Goal: Task Accomplishment & Management: Manage account settings

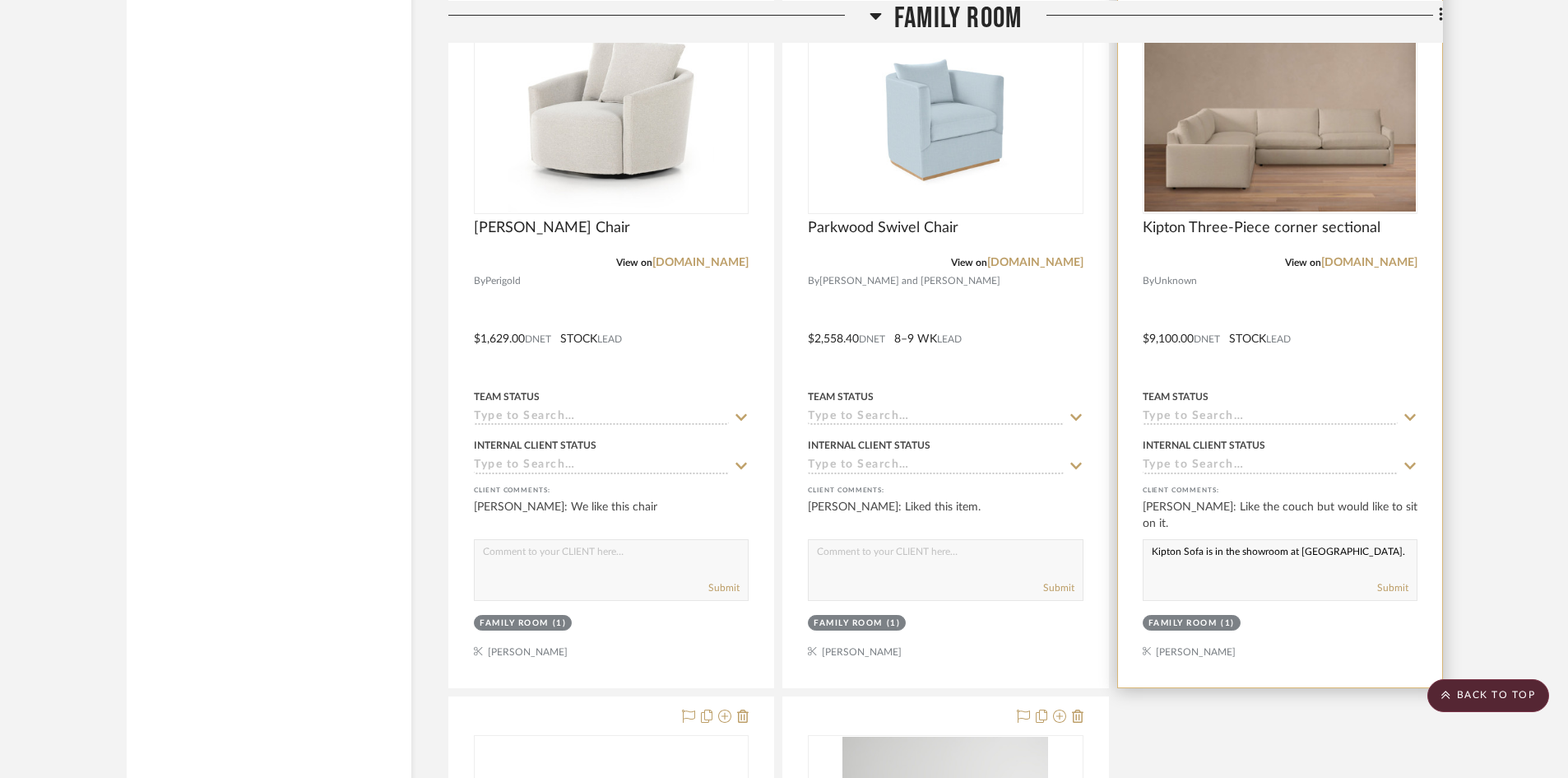
click at [1150, 546] on textarea "Kipton Sofa is in the showroom at [GEOGRAPHIC_DATA]." at bounding box center [1279, 555] width 273 height 31
click at [1258, 552] on textarea "The Kipton Sofa is in the showroom at [GEOGRAPHIC_DATA]." at bounding box center [1279, 555] width 273 height 31
click at [1386, 559] on textarea "The Kipton Sofa is on the showroom floor at [GEOGRAPHIC_DATA]." at bounding box center [1279, 555] width 273 height 31
type textarea "The Kipton Sofa is on the showroom floor at [GEOGRAPHIC_DATA] if you would like…"
click at [1389, 586] on button "Submit" at bounding box center [1392, 587] width 31 height 15
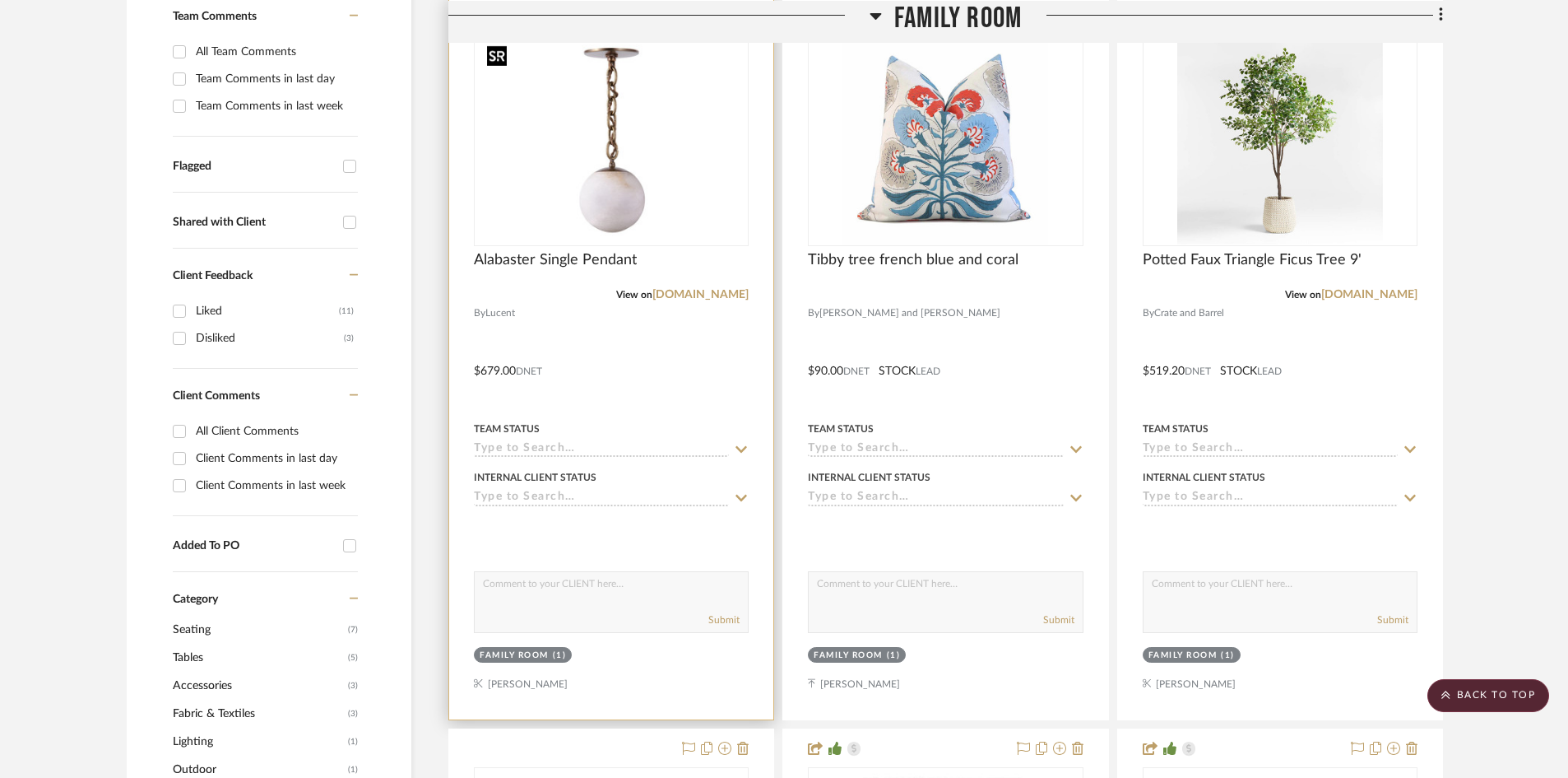
scroll to position [314, 0]
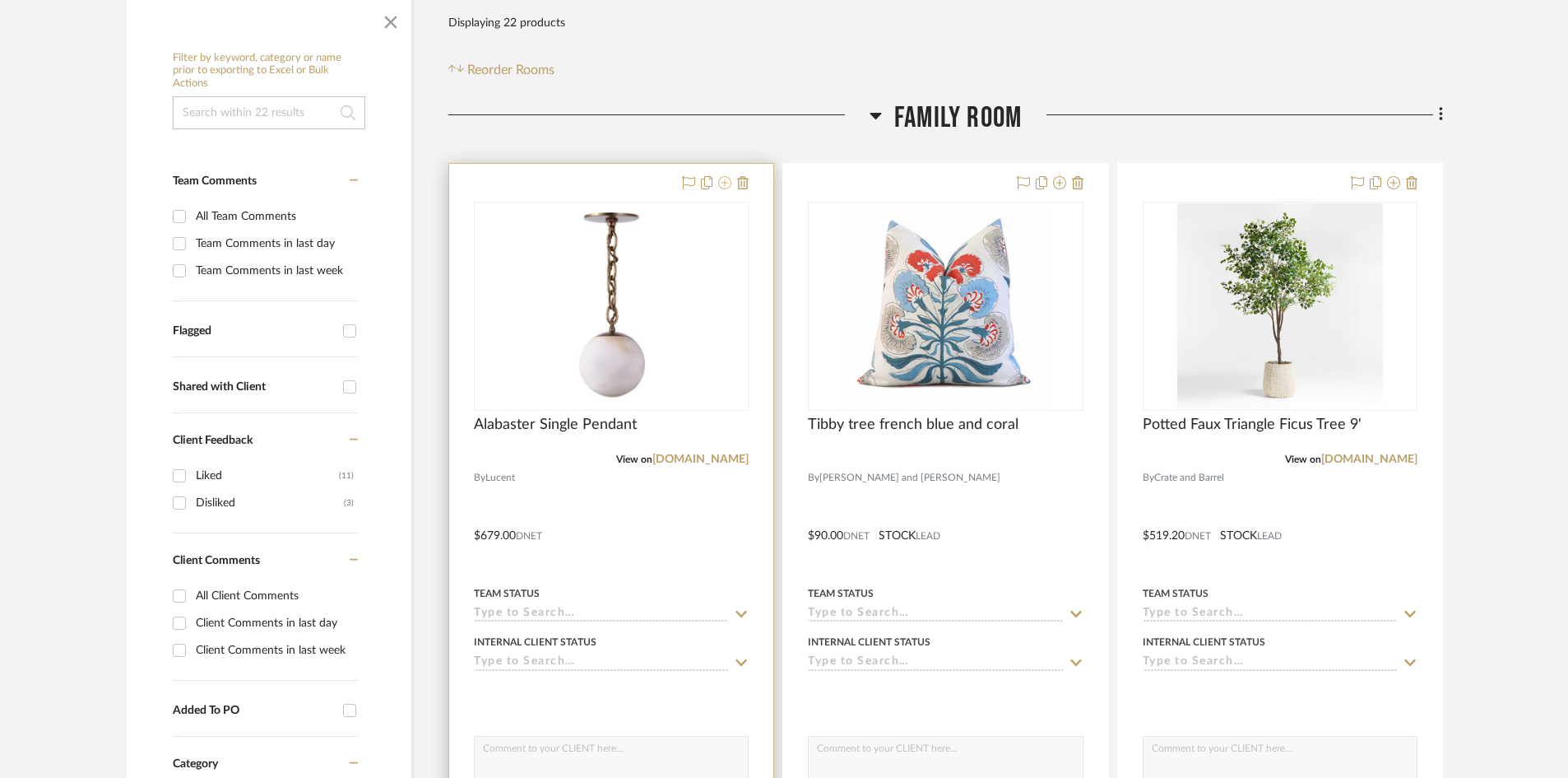
click at [722, 190] on button at bounding box center [724, 183] width 13 height 20
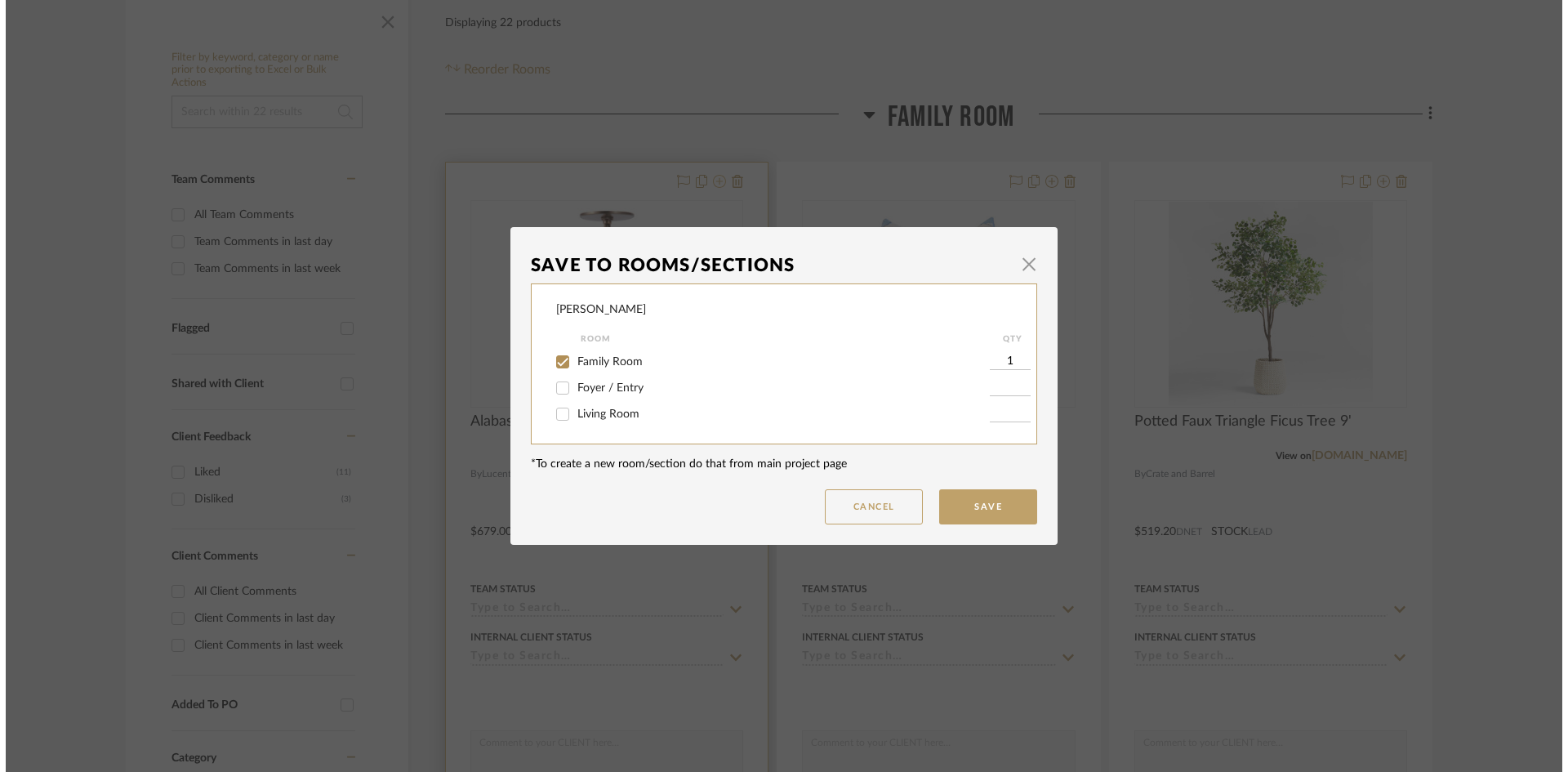
scroll to position [0, 0]
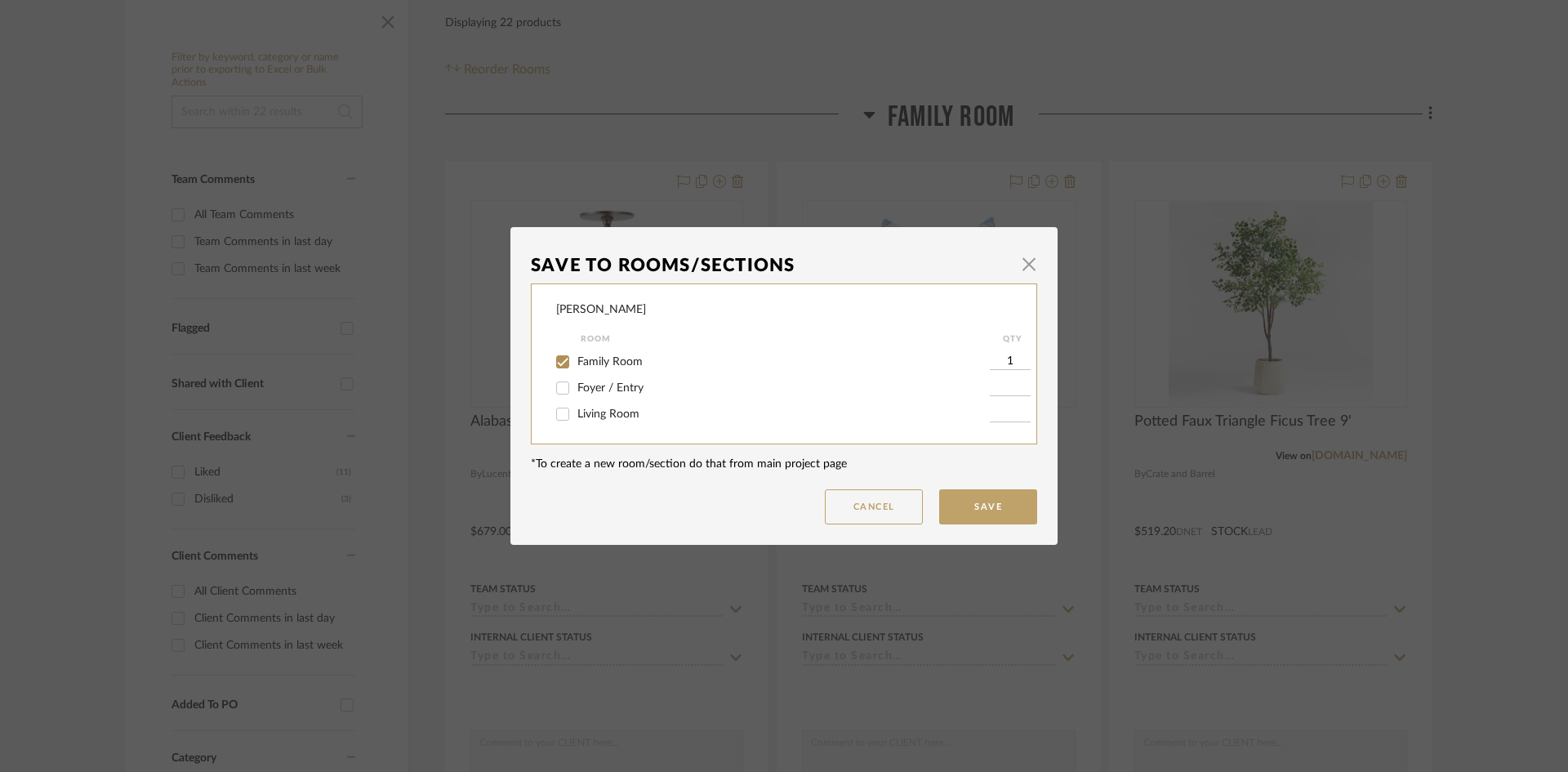
click at [560, 359] on input "Family Room" at bounding box center [562, 361] width 26 height 26
checkbox input "false"
click at [1028, 268] on span "button" at bounding box center [1030, 264] width 33 height 33
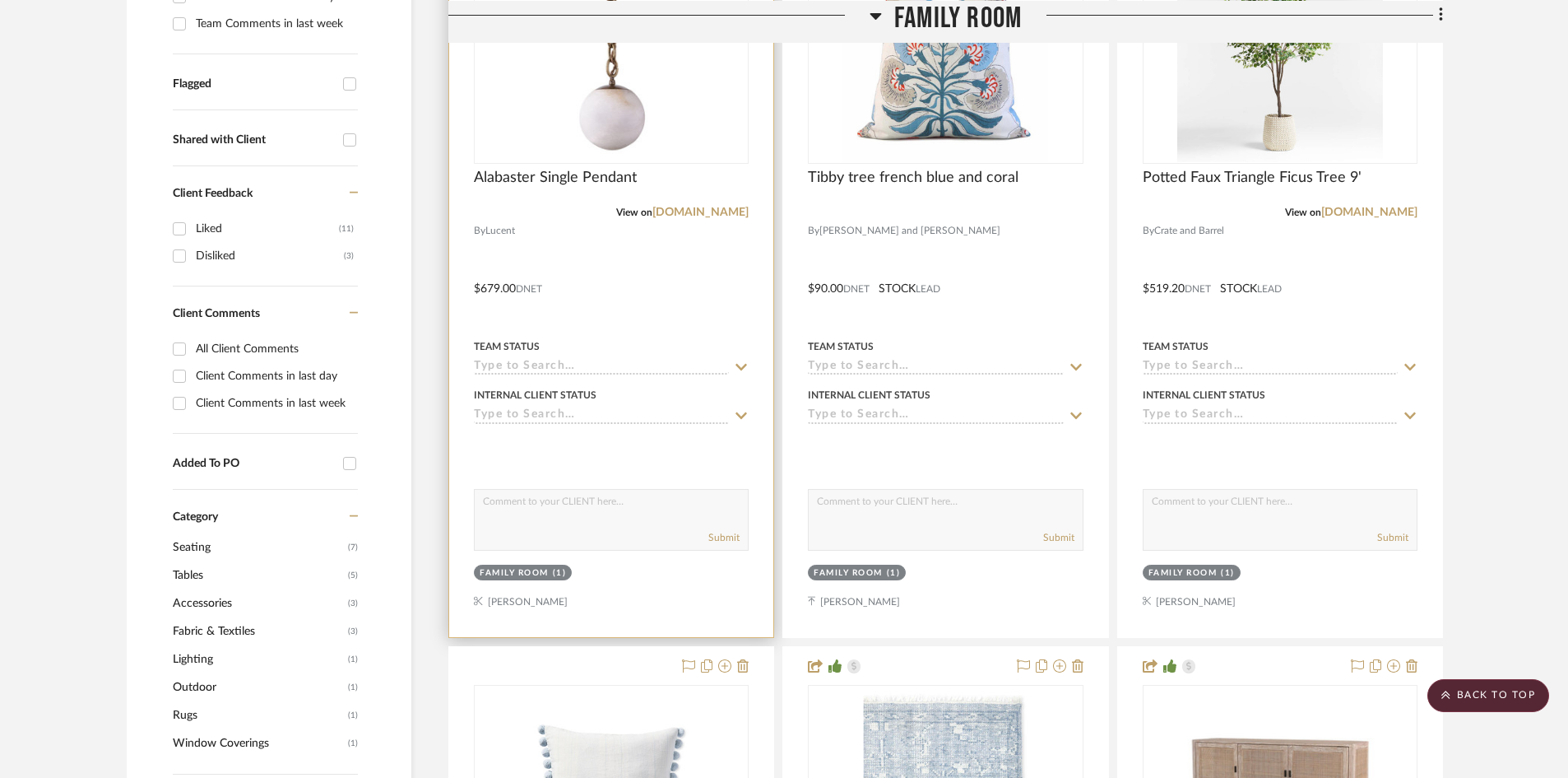
scroll to position [232, 0]
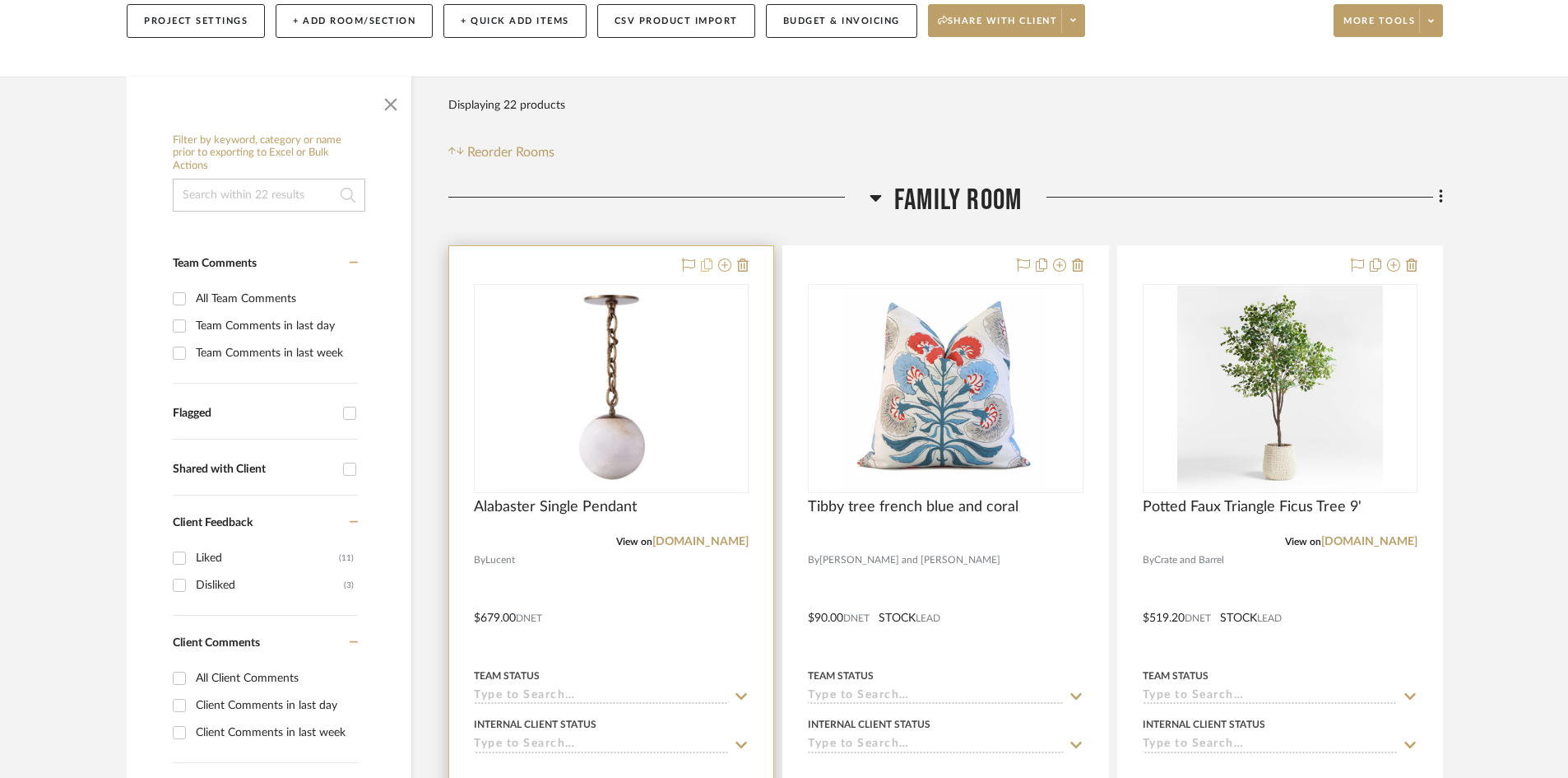
click at [707, 265] on icon at bounding box center [706, 265] width 12 height 13
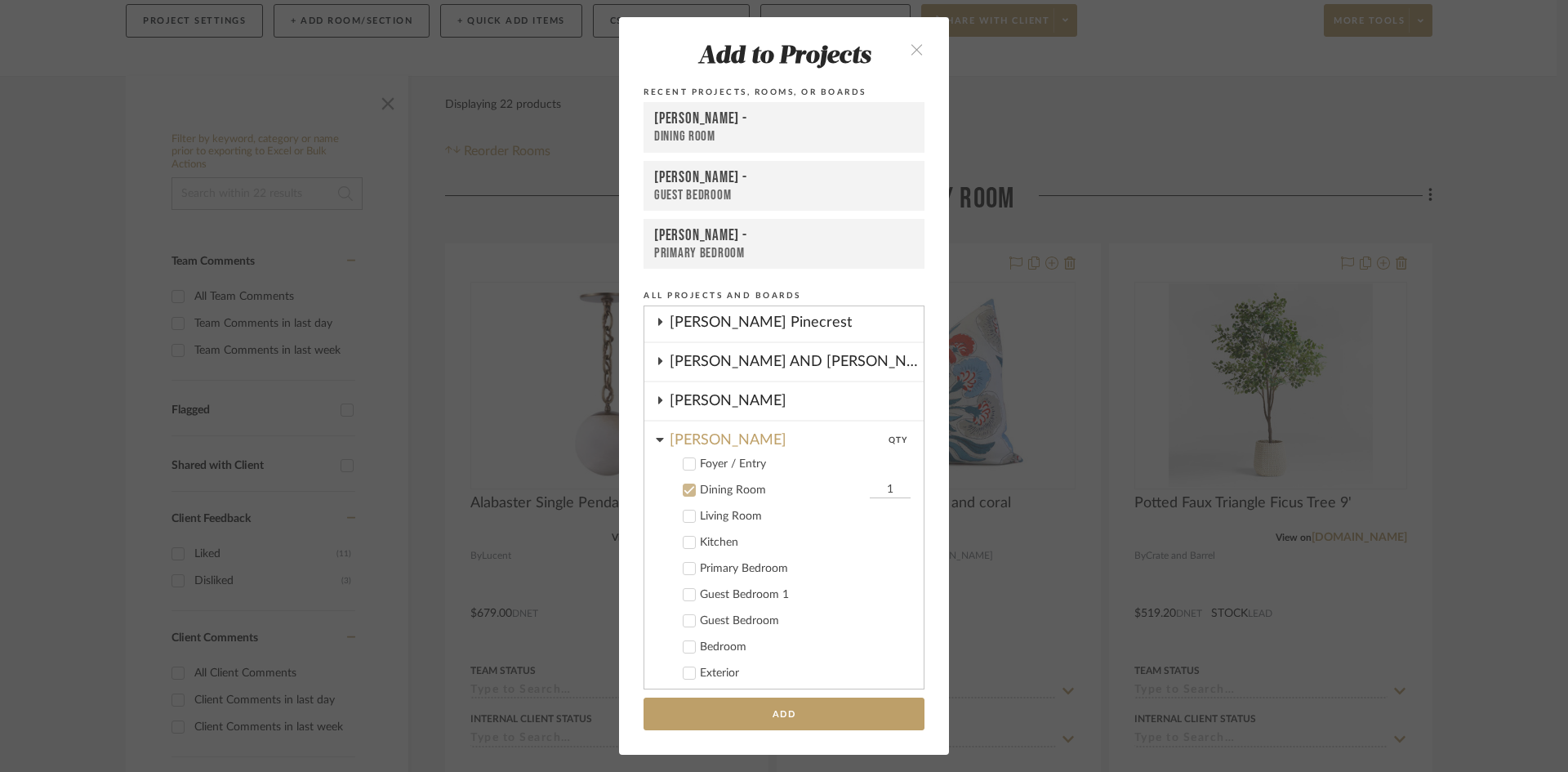
scroll to position [321, 0]
click at [686, 482] on icon at bounding box center [690, 483] width 11 height 8
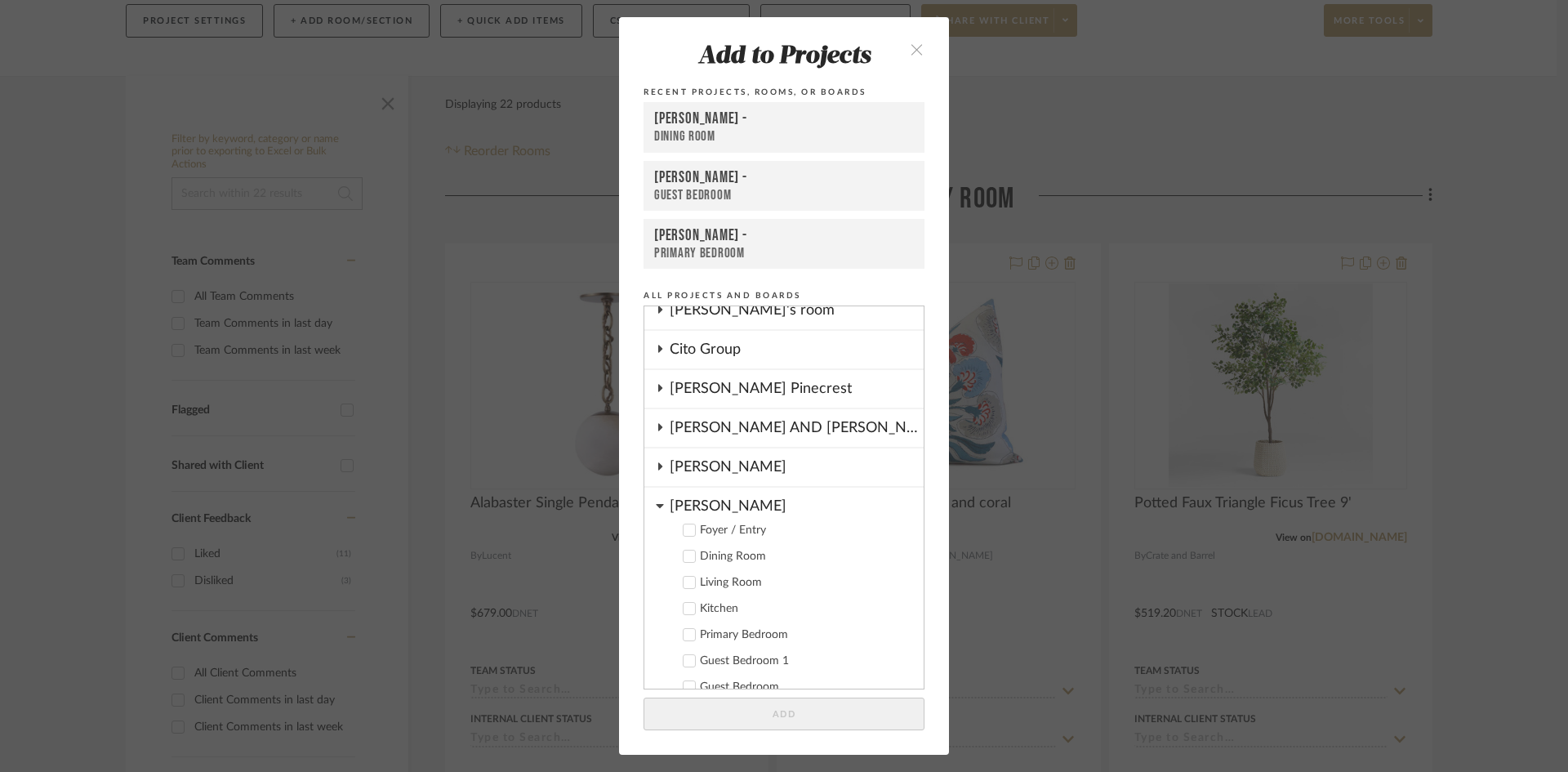
scroll to position [239, 0]
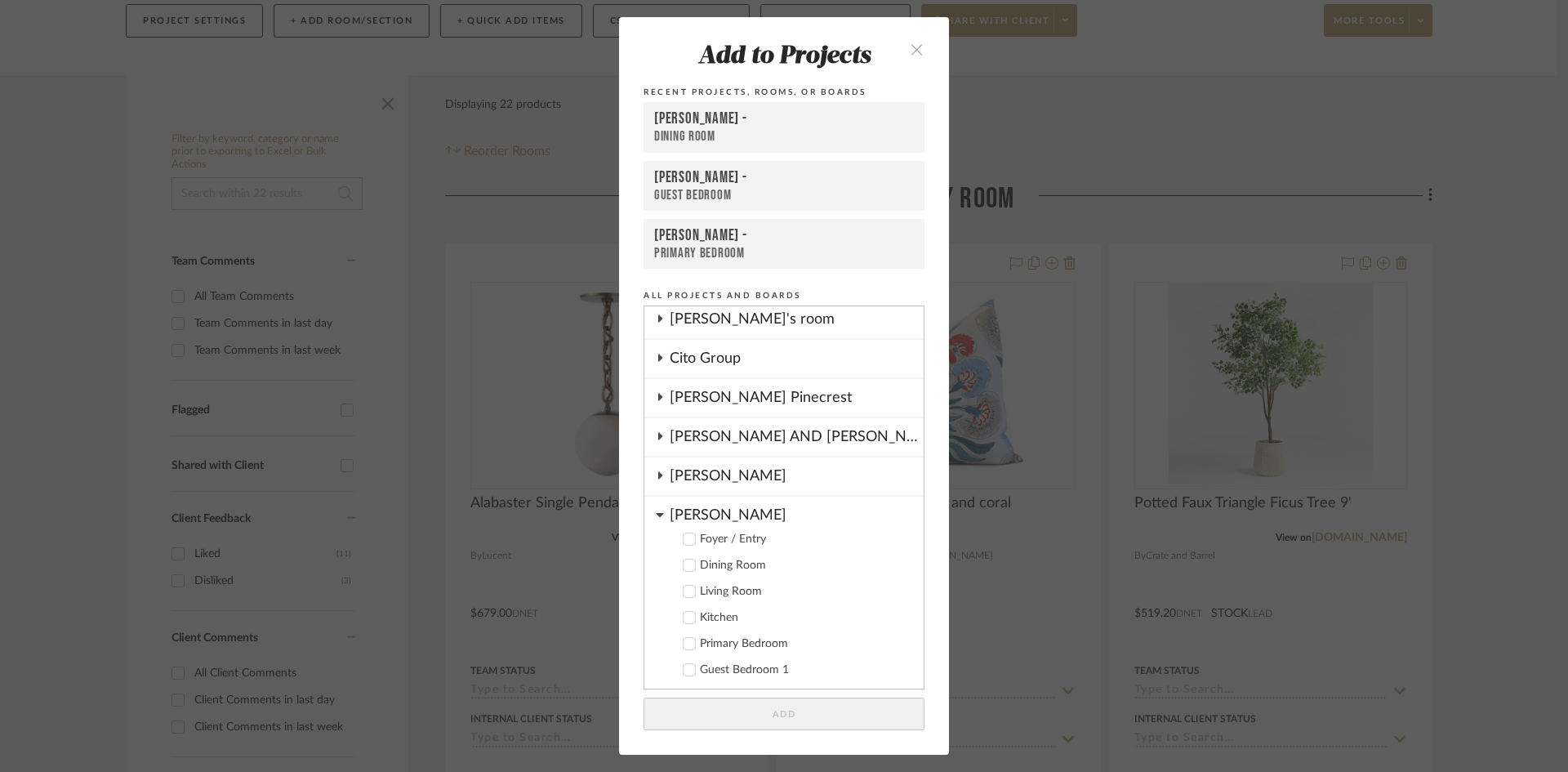
click at [659, 510] on cdk-nested-tree-node "[PERSON_NAME] Foyer / Entry Dining Room Living Room Kitchen Primary Bedroom Gue…" at bounding box center [784, 671] width 279 height 350
click at [656, 511] on icon at bounding box center [659, 515] width 8 height 13
click at [656, 512] on icon at bounding box center [659, 514] width 13 height 8
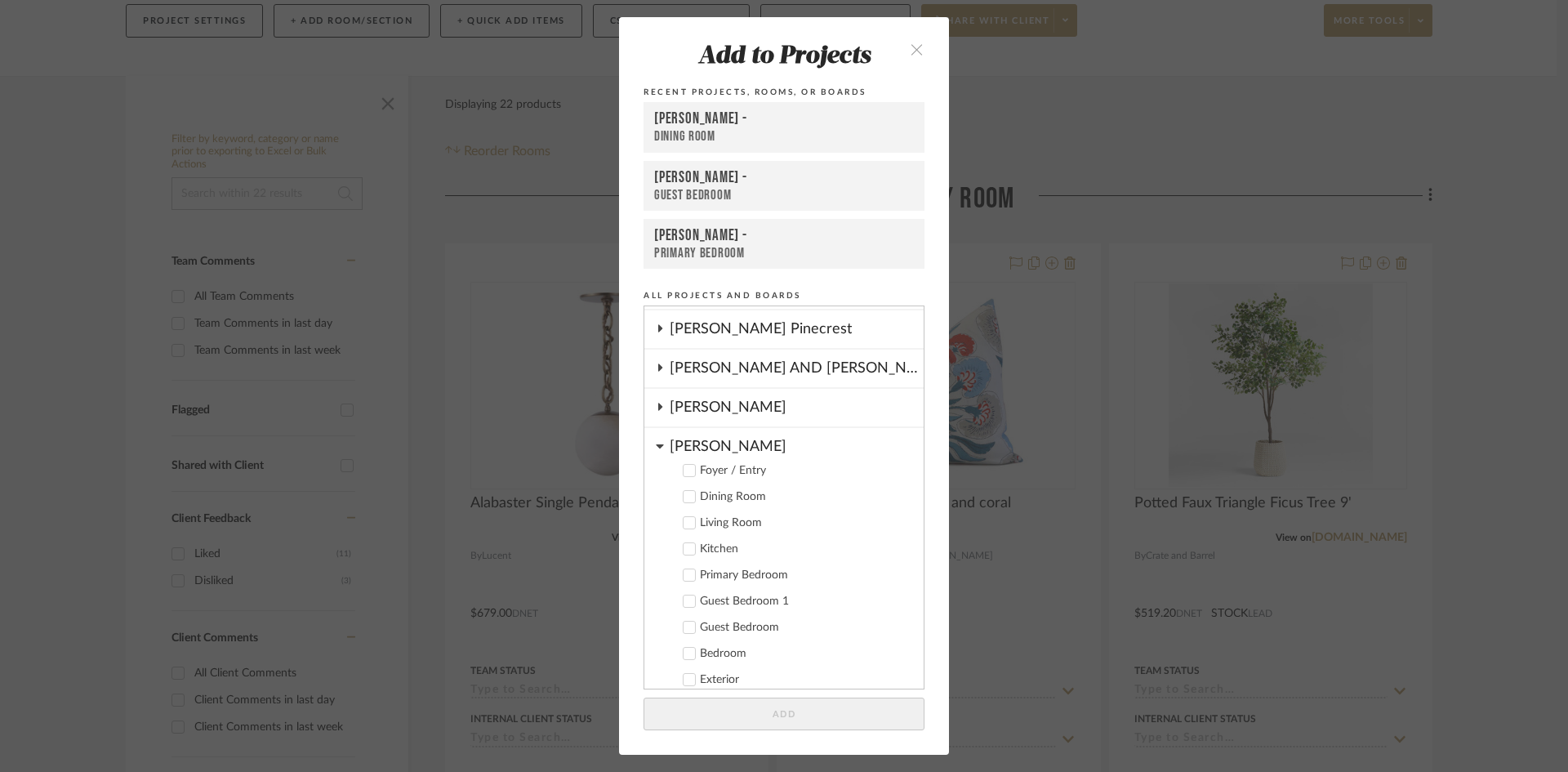
scroll to position [403, 0]
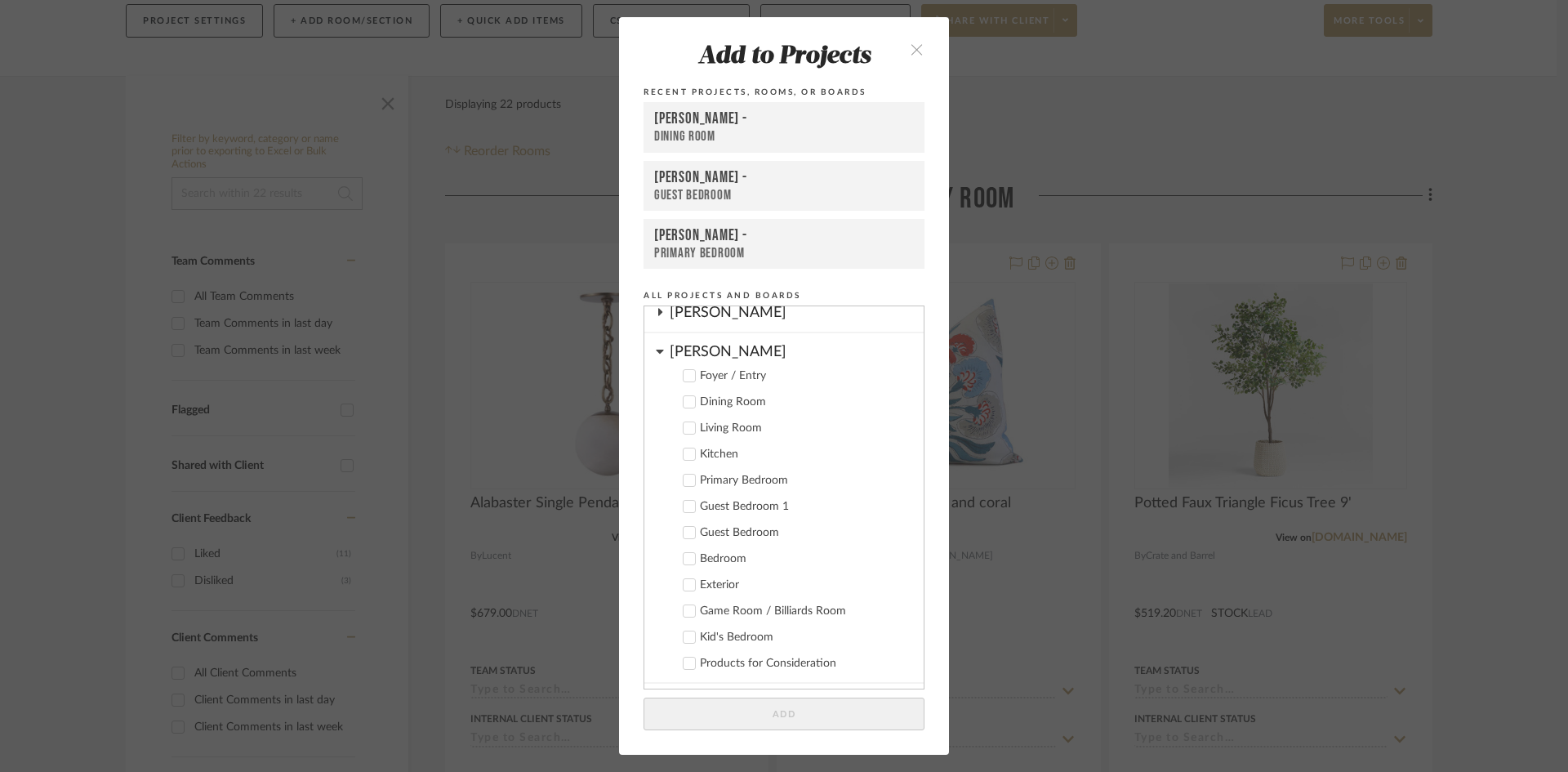
click at [747, 501] on div "Guest Bedroom 1" at bounding box center [806, 506] width 211 height 14
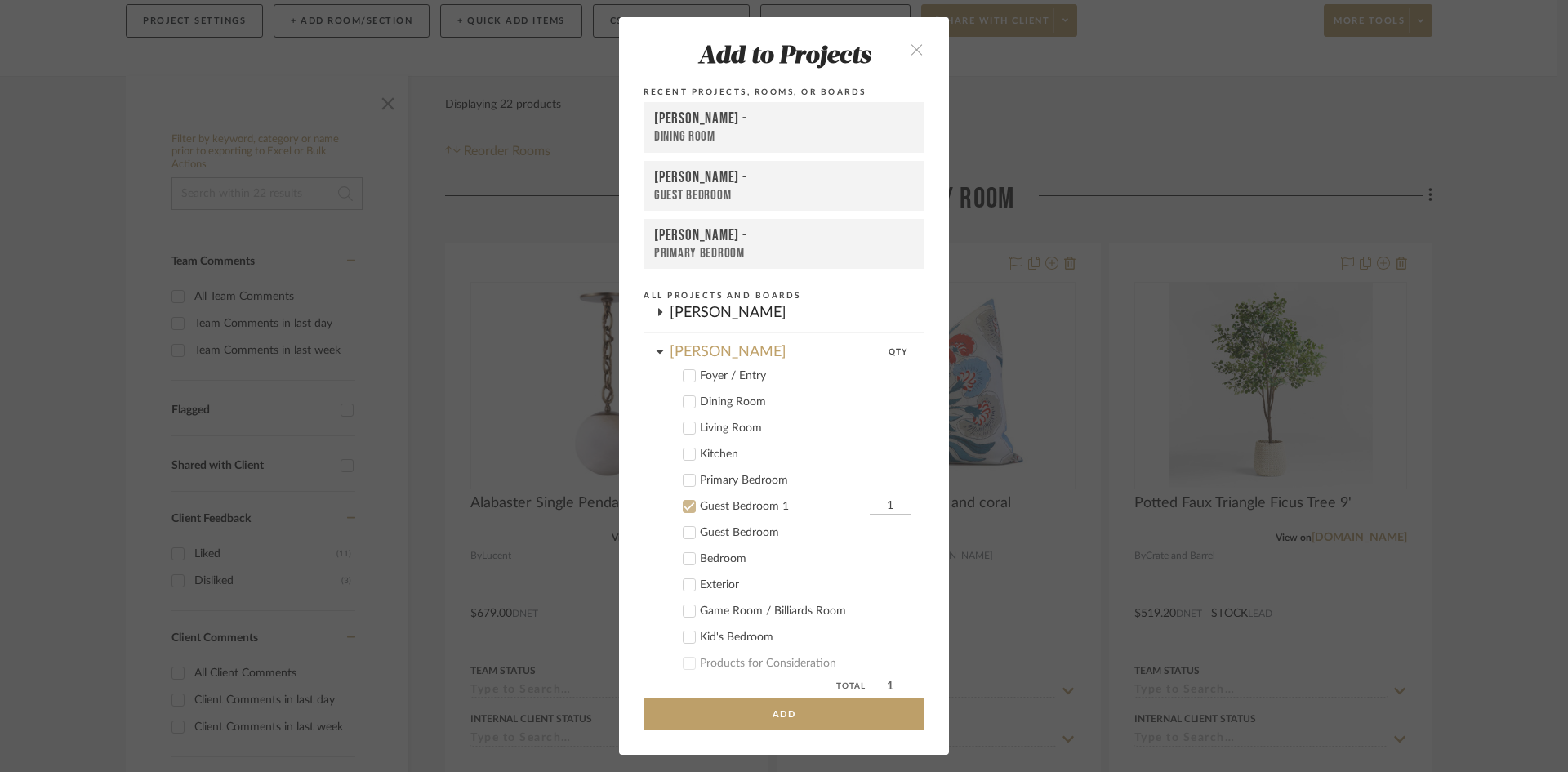
click at [702, 565] on div "Bedroom" at bounding box center [806, 558] width 211 height 14
click at [690, 507] on label "Guest Bedroom 1 1" at bounding box center [790, 506] width 242 height 16
click at [784, 711] on button "Add" at bounding box center [784, 714] width 281 height 34
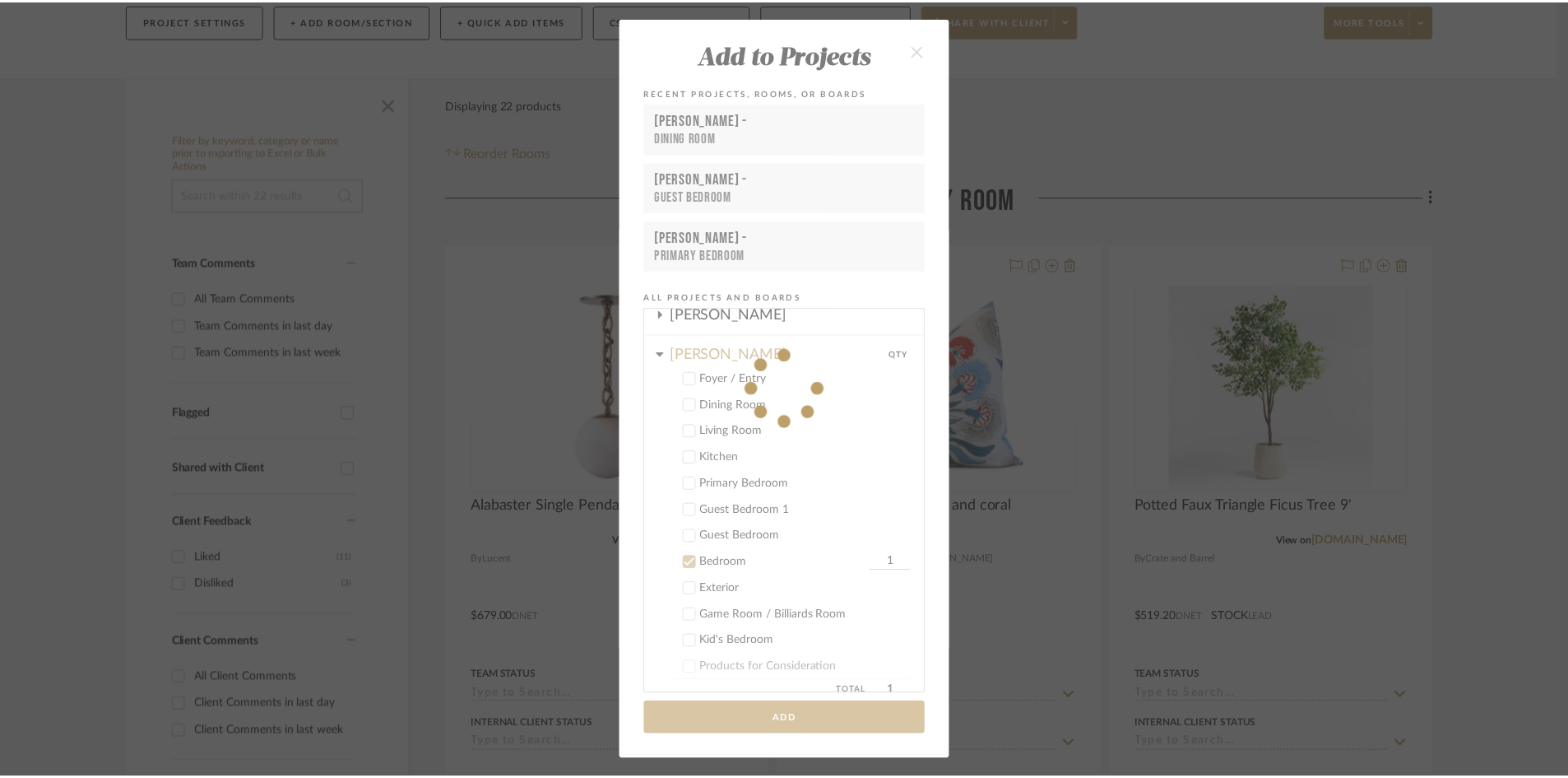
scroll to position [232, 0]
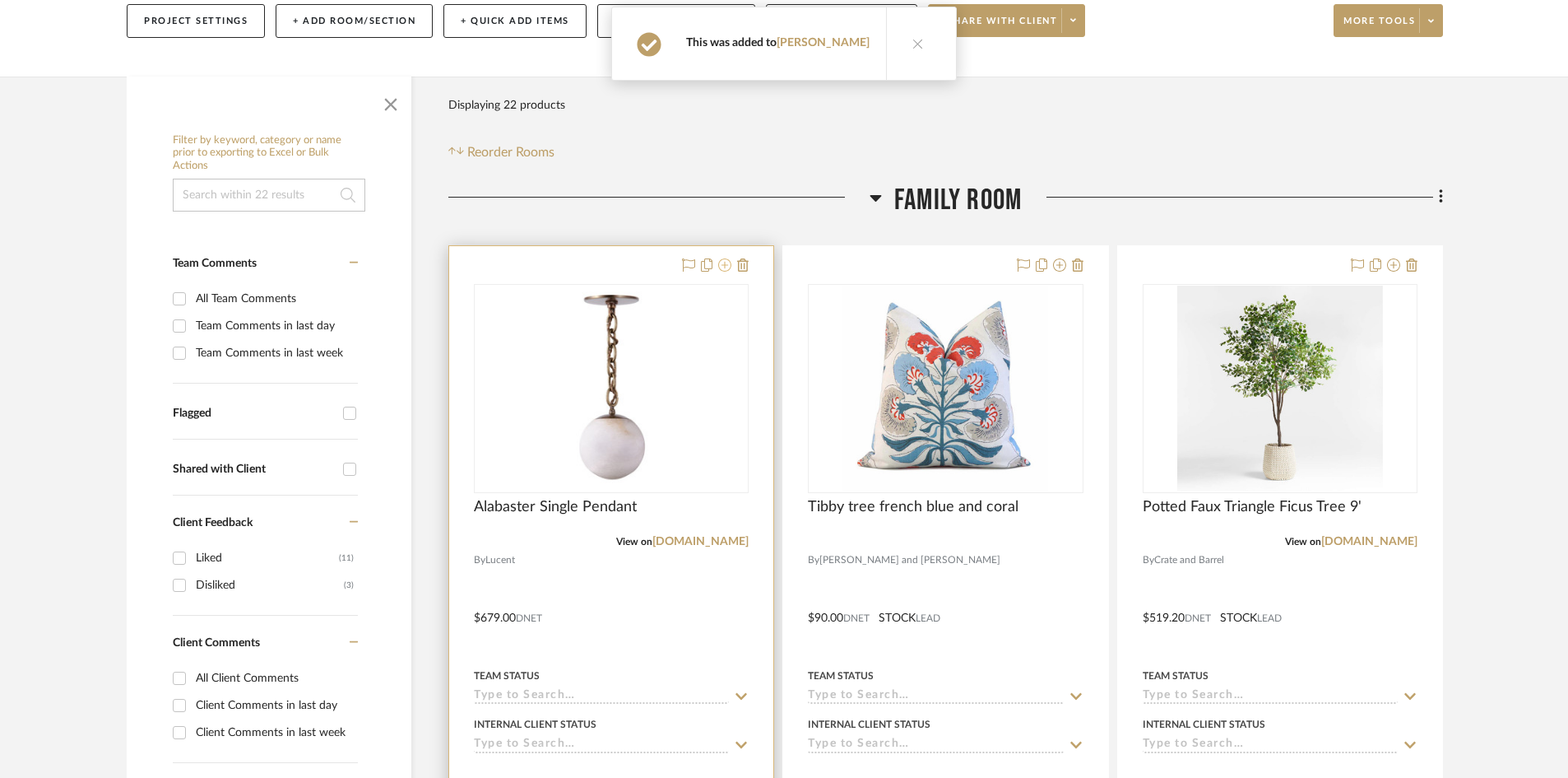
click at [724, 270] on icon at bounding box center [724, 265] width 13 height 13
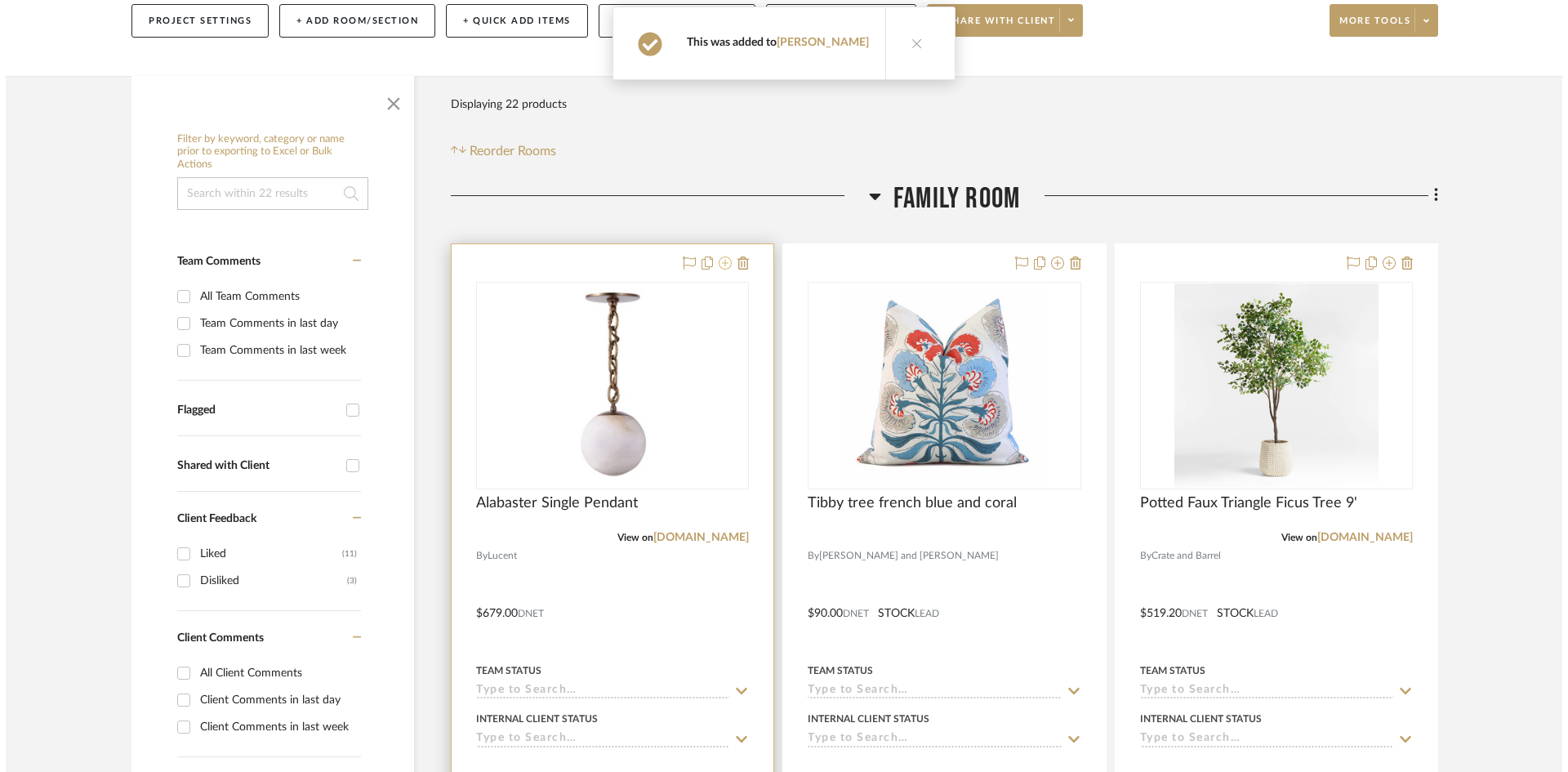
scroll to position [0, 0]
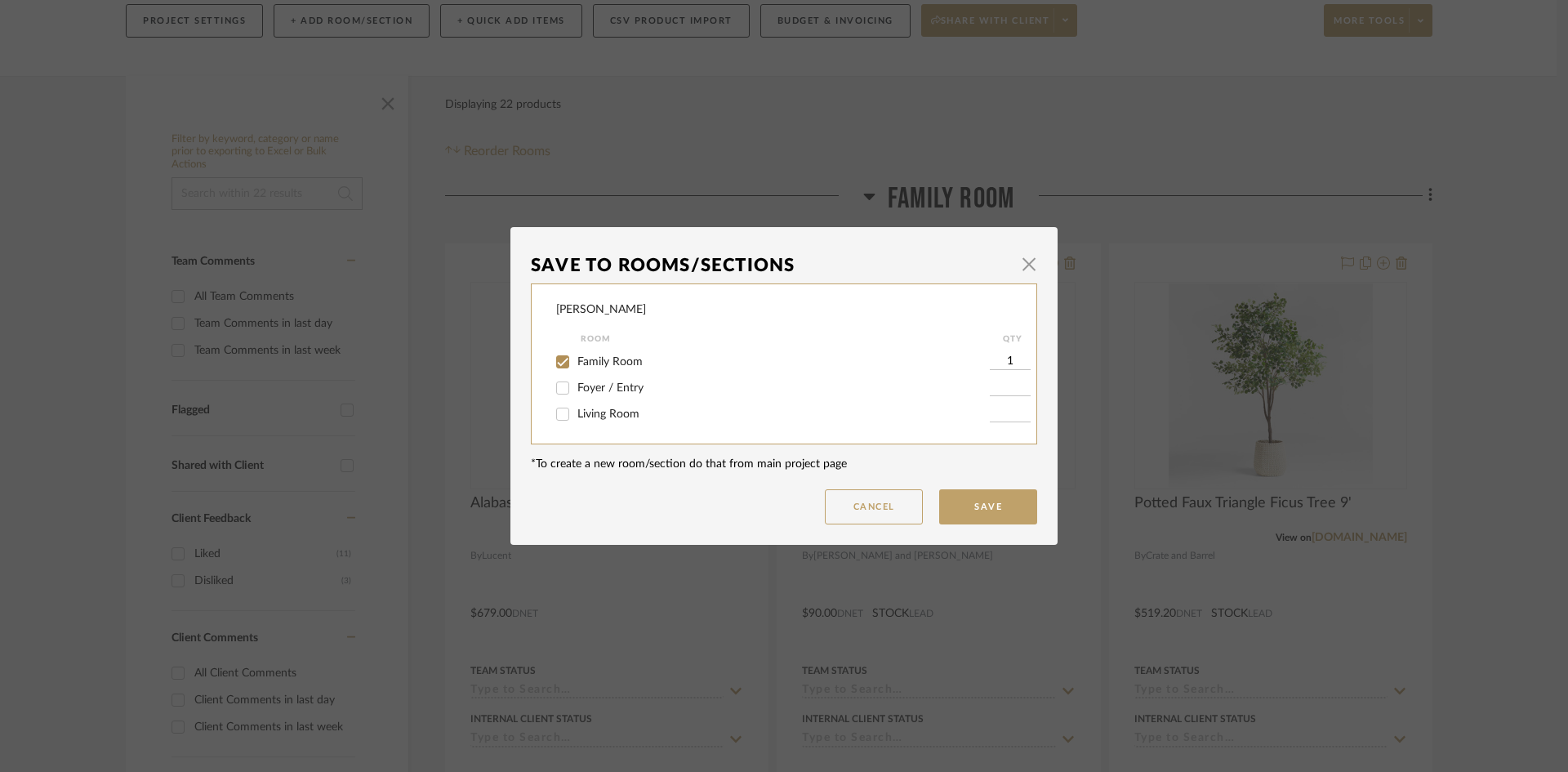
click at [566, 364] on input "Family Room" at bounding box center [562, 361] width 26 height 26
checkbox input "false"
click at [971, 511] on button "Save" at bounding box center [989, 506] width 98 height 35
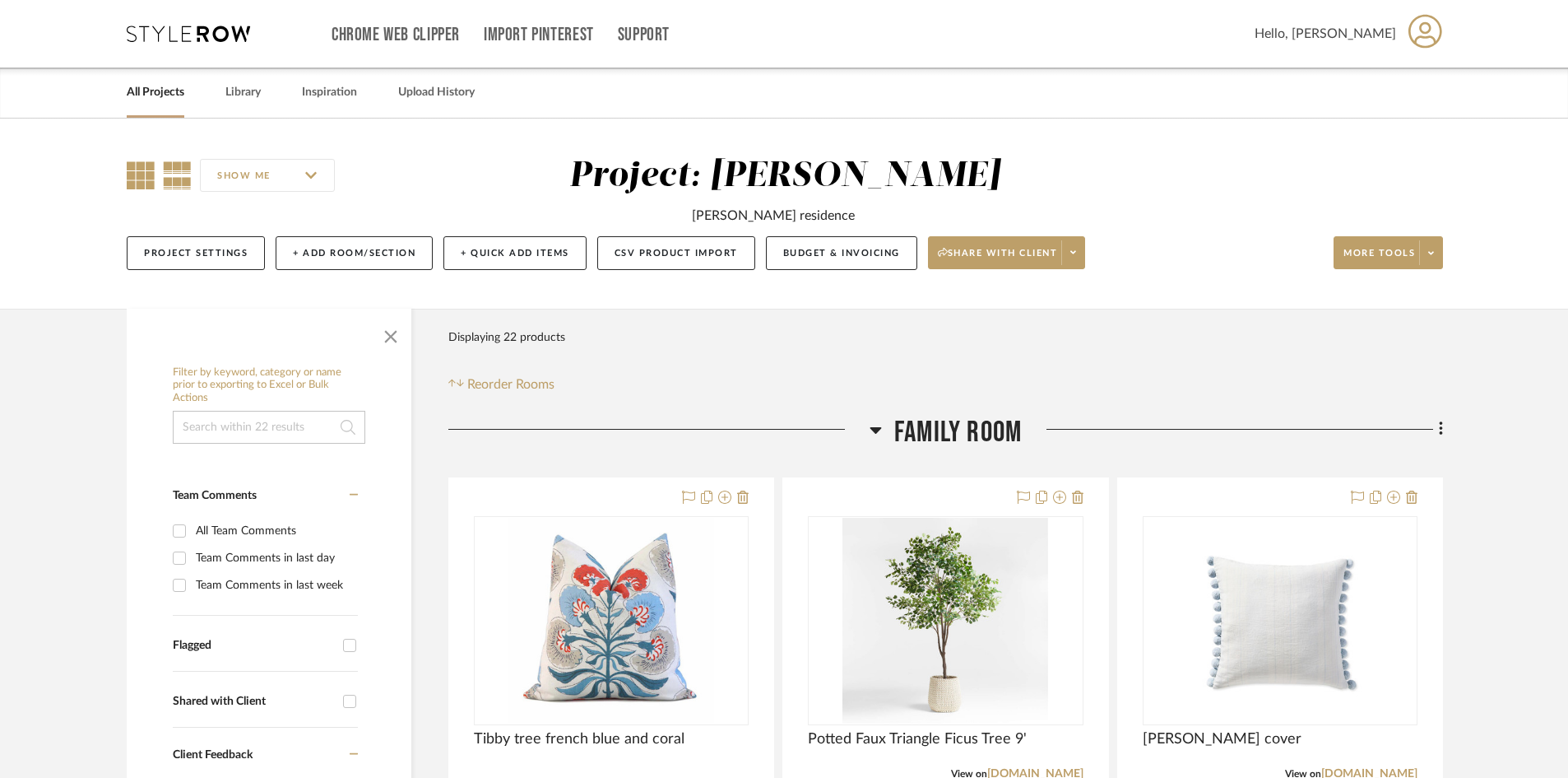
click at [135, 178] on icon at bounding box center [140, 175] width 28 height 28
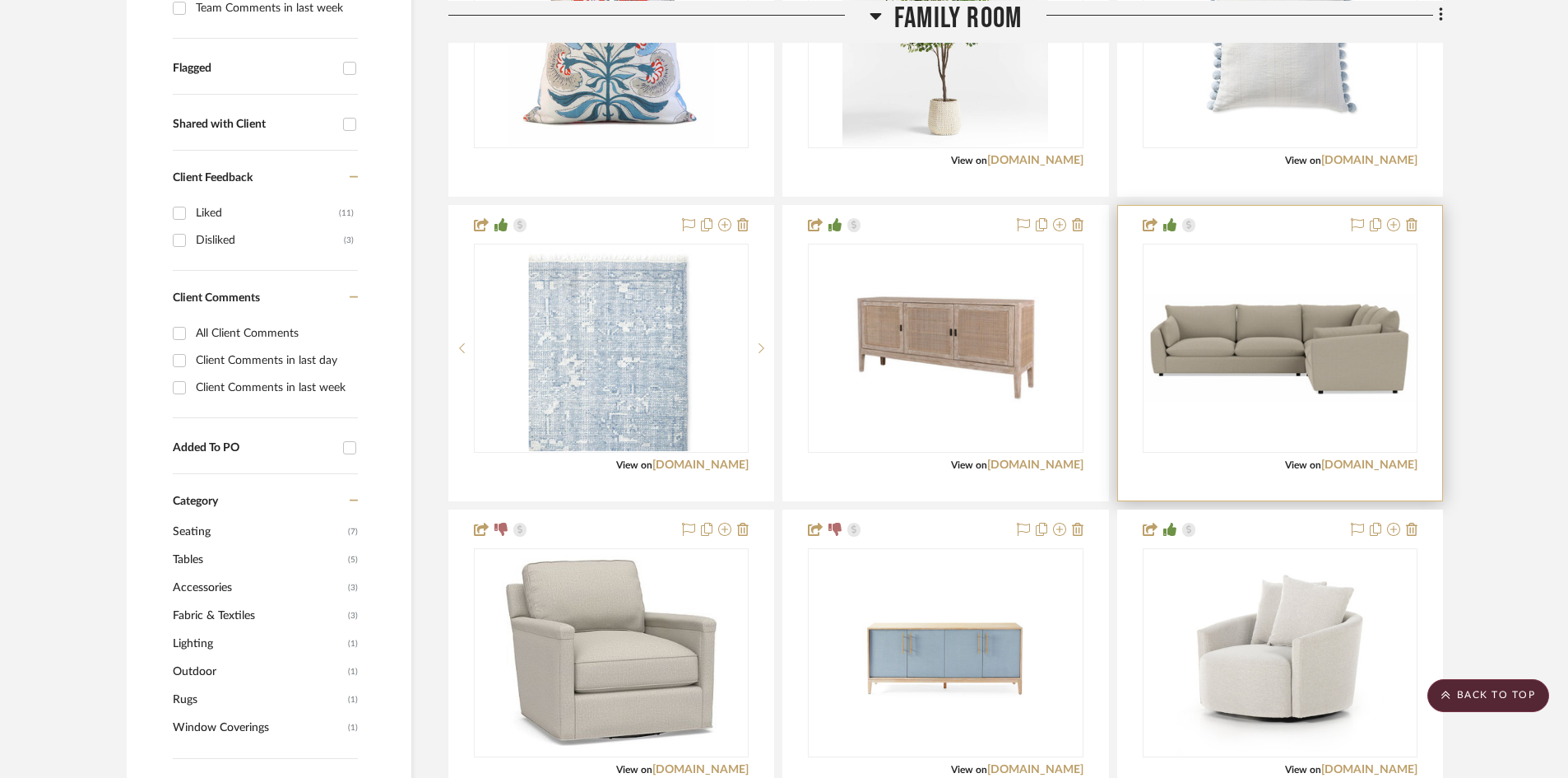
scroll to position [576, 0]
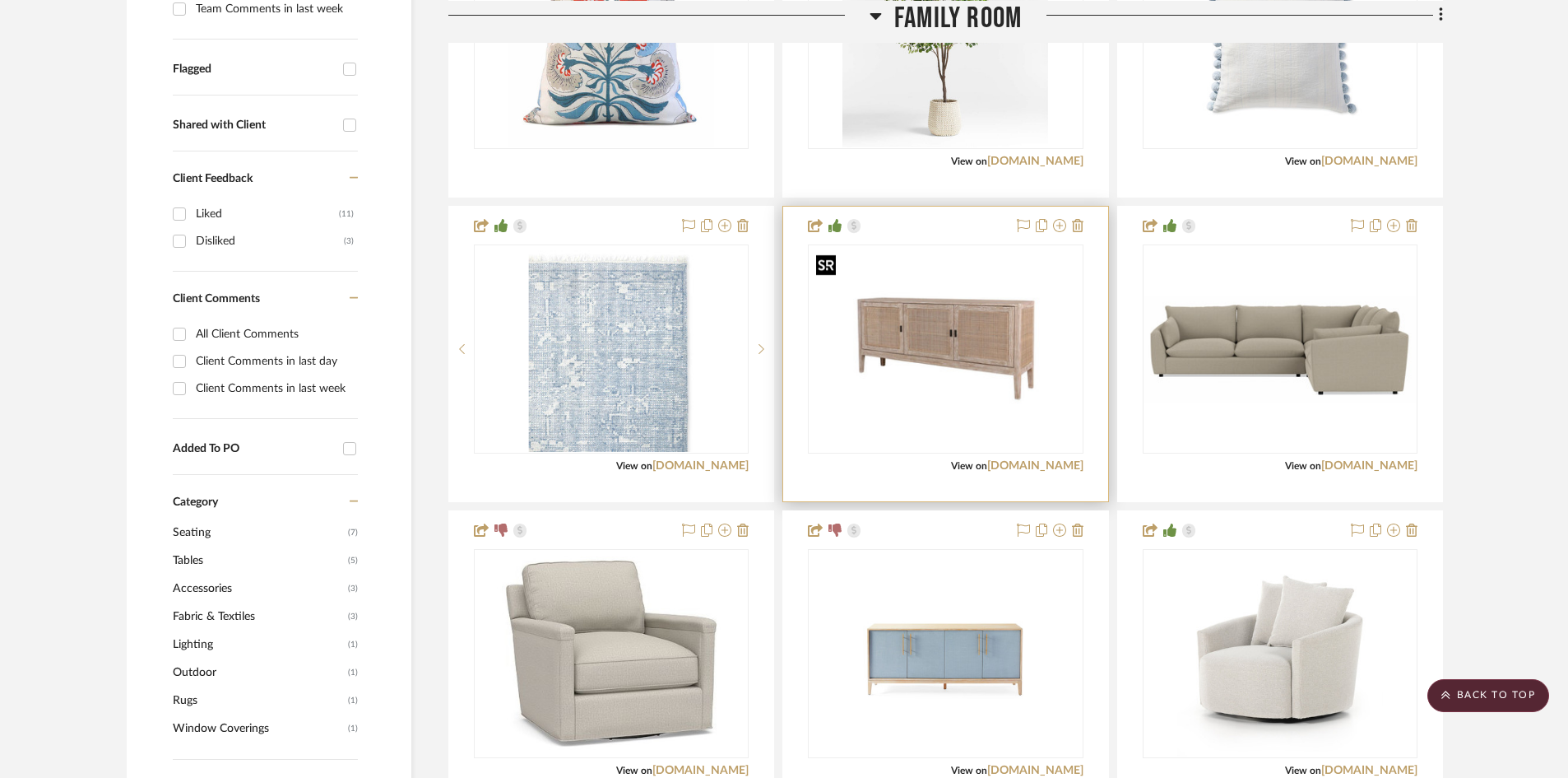
click at [946, 332] on img "0" at bounding box center [945, 347] width 271 height 201
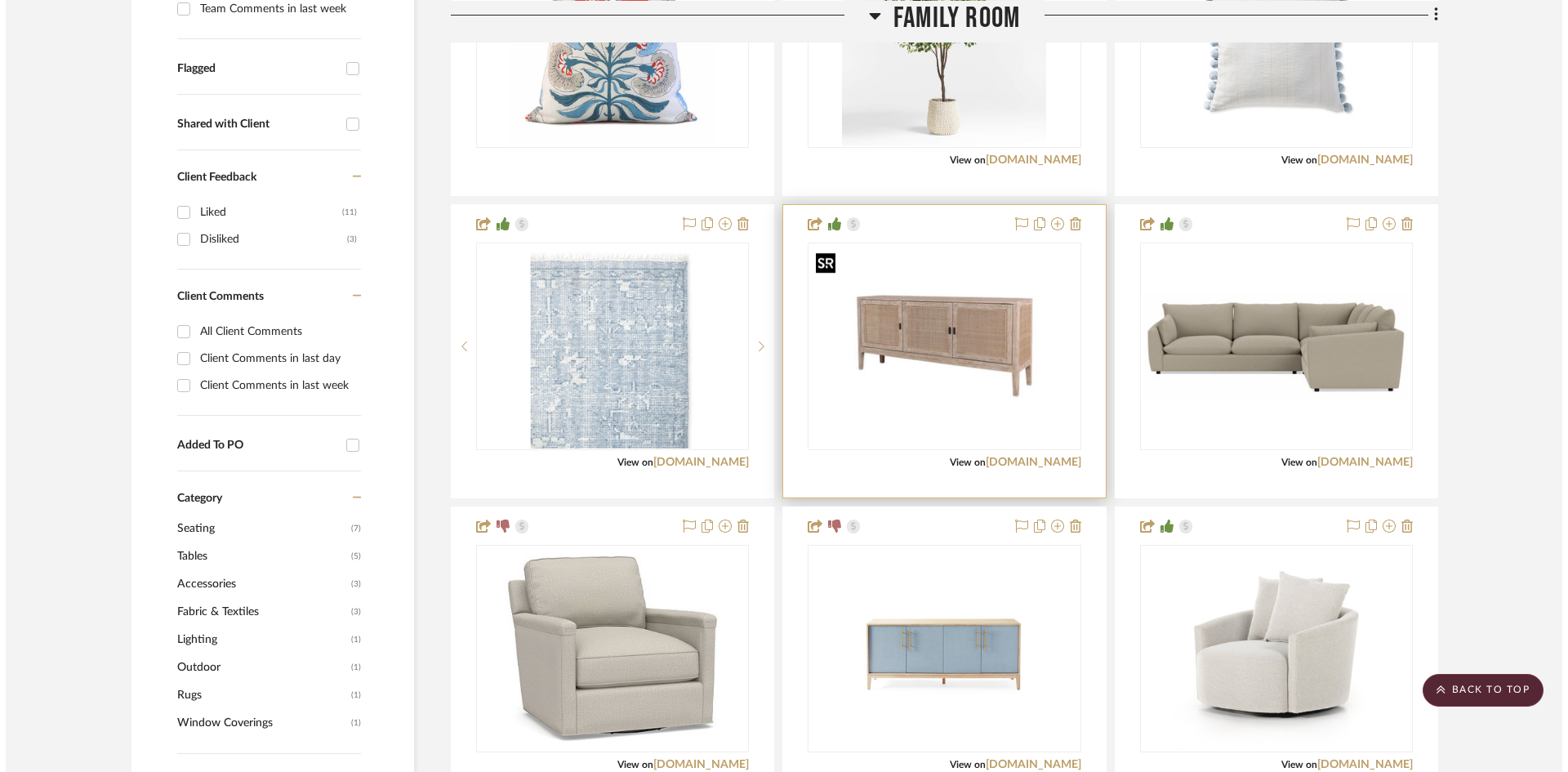
scroll to position [0, 0]
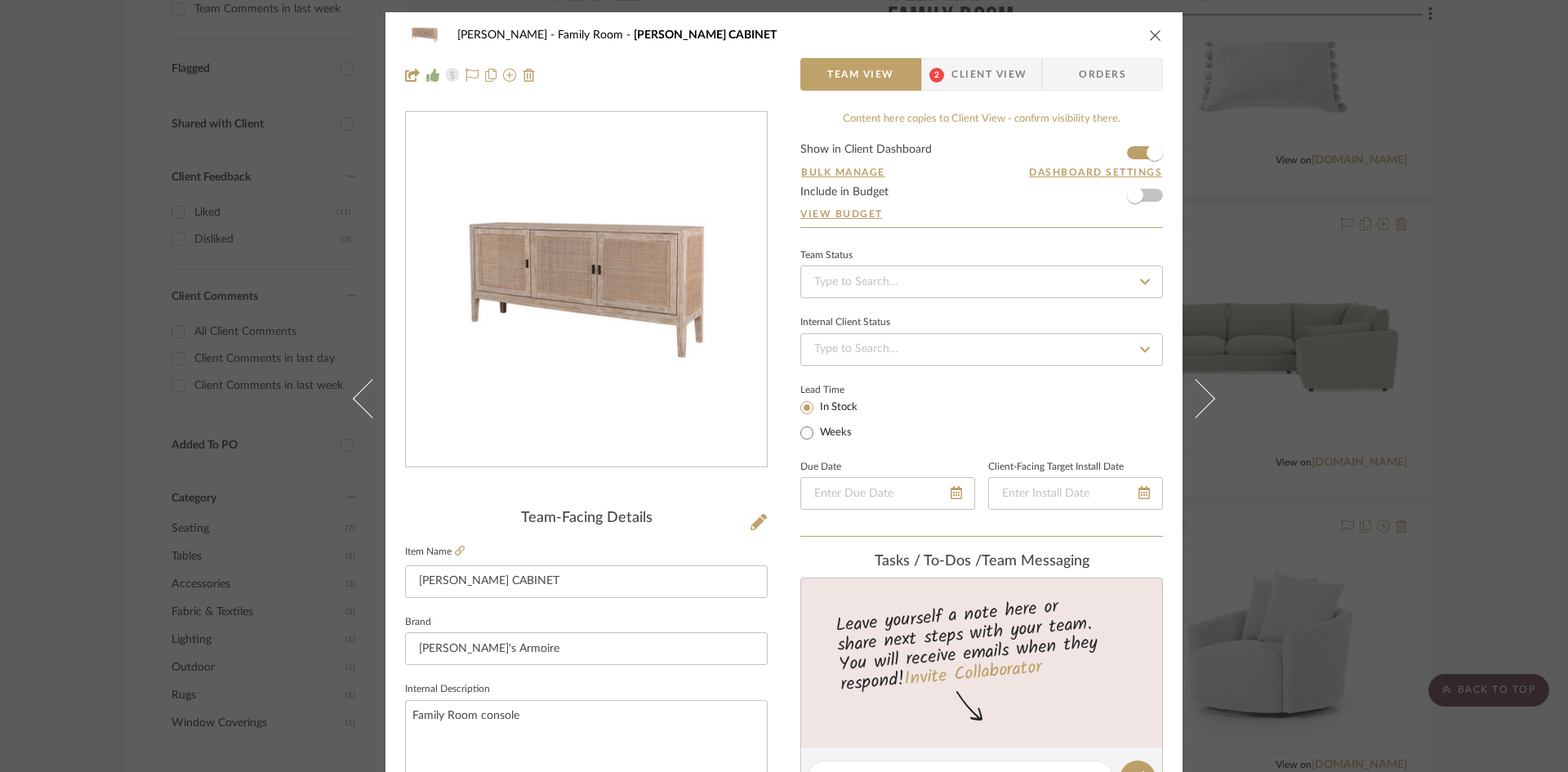
click at [1139, 32] on div "[PERSON_NAME] Family Room [PERSON_NAME] CABINET" at bounding box center [783, 35] width 758 height 33
click at [1163, 35] on div "[PERSON_NAME] Family Room [PERSON_NAME] CABINET Team View 2 Client View Orders" at bounding box center [784, 55] width 798 height 85
click at [1158, 44] on div "[PERSON_NAME] Family Room [PERSON_NAME] CABINET Team View 2 Client View Orders" at bounding box center [784, 55] width 798 height 85
click at [1151, 39] on icon "close" at bounding box center [1156, 35] width 13 height 13
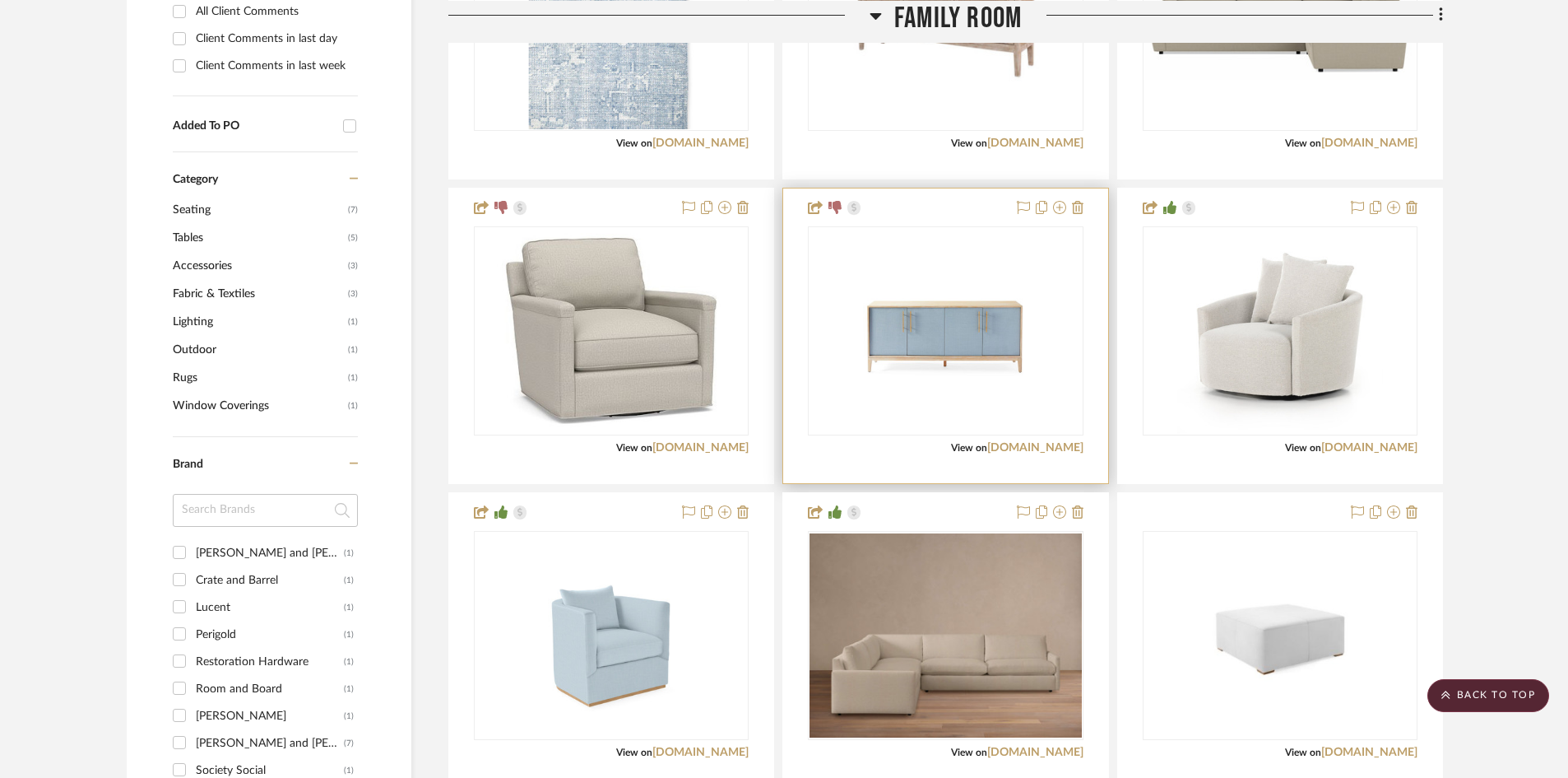
scroll to position [905, 0]
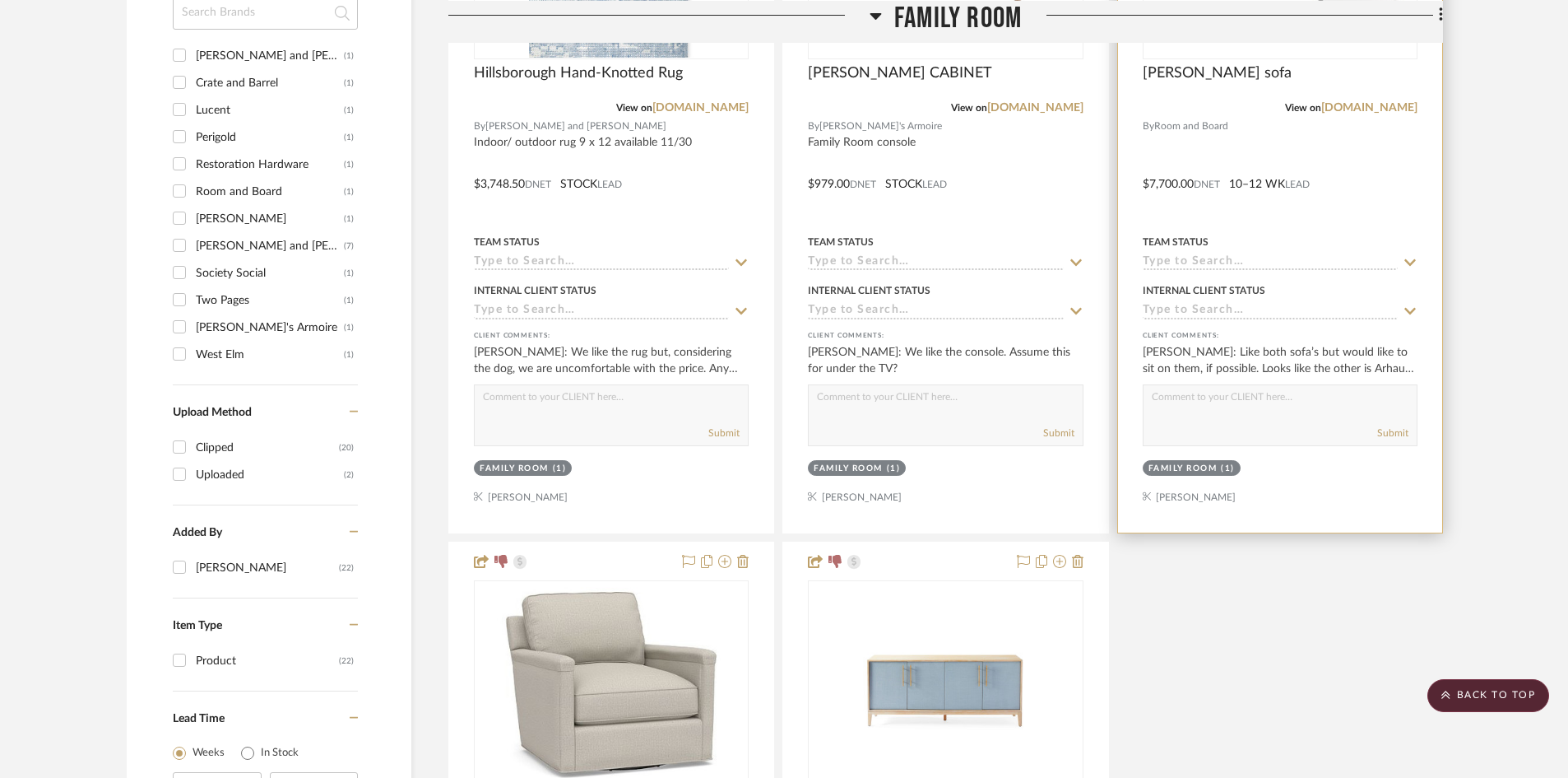
scroll to position [1399, 0]
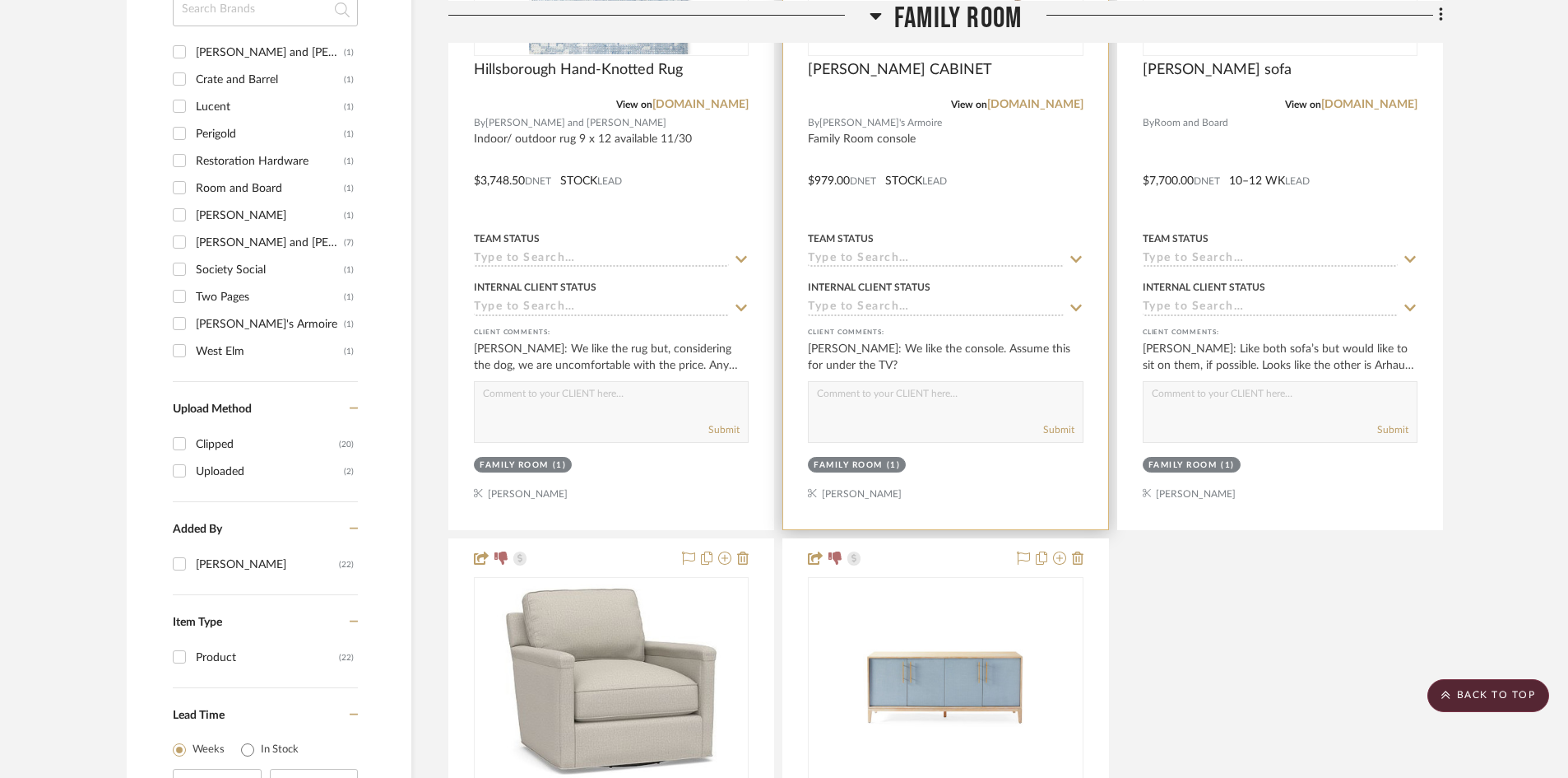
click at [891, 397] on textarea at bounding box center [945, 398] width 273 height 31
type textarea "Yes this is for under the tv"
click at [1056, 432] on button "Submit" at bounding box center [1059, 430] width 31 height 15
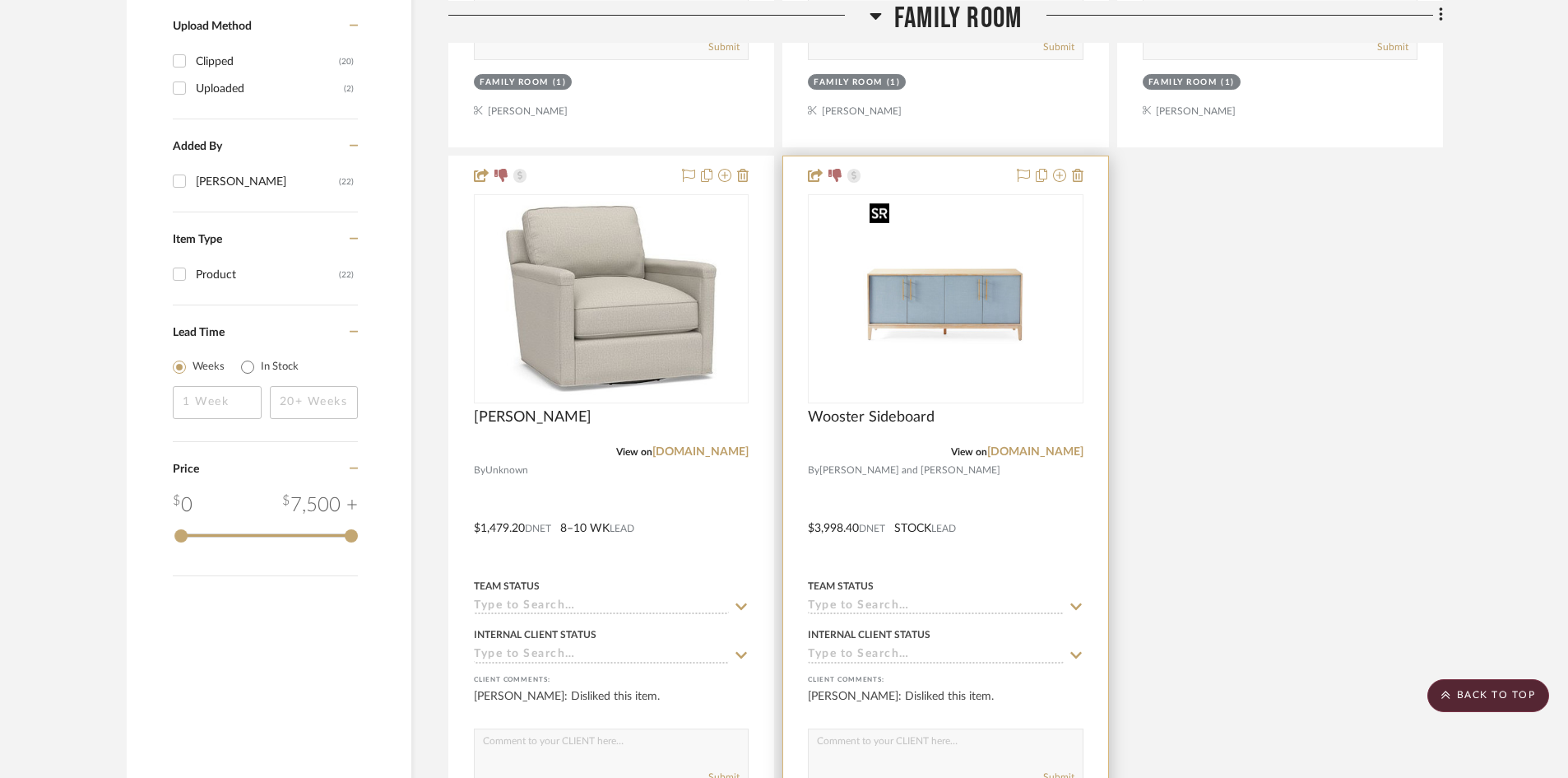
scroll to position [1893, 0]
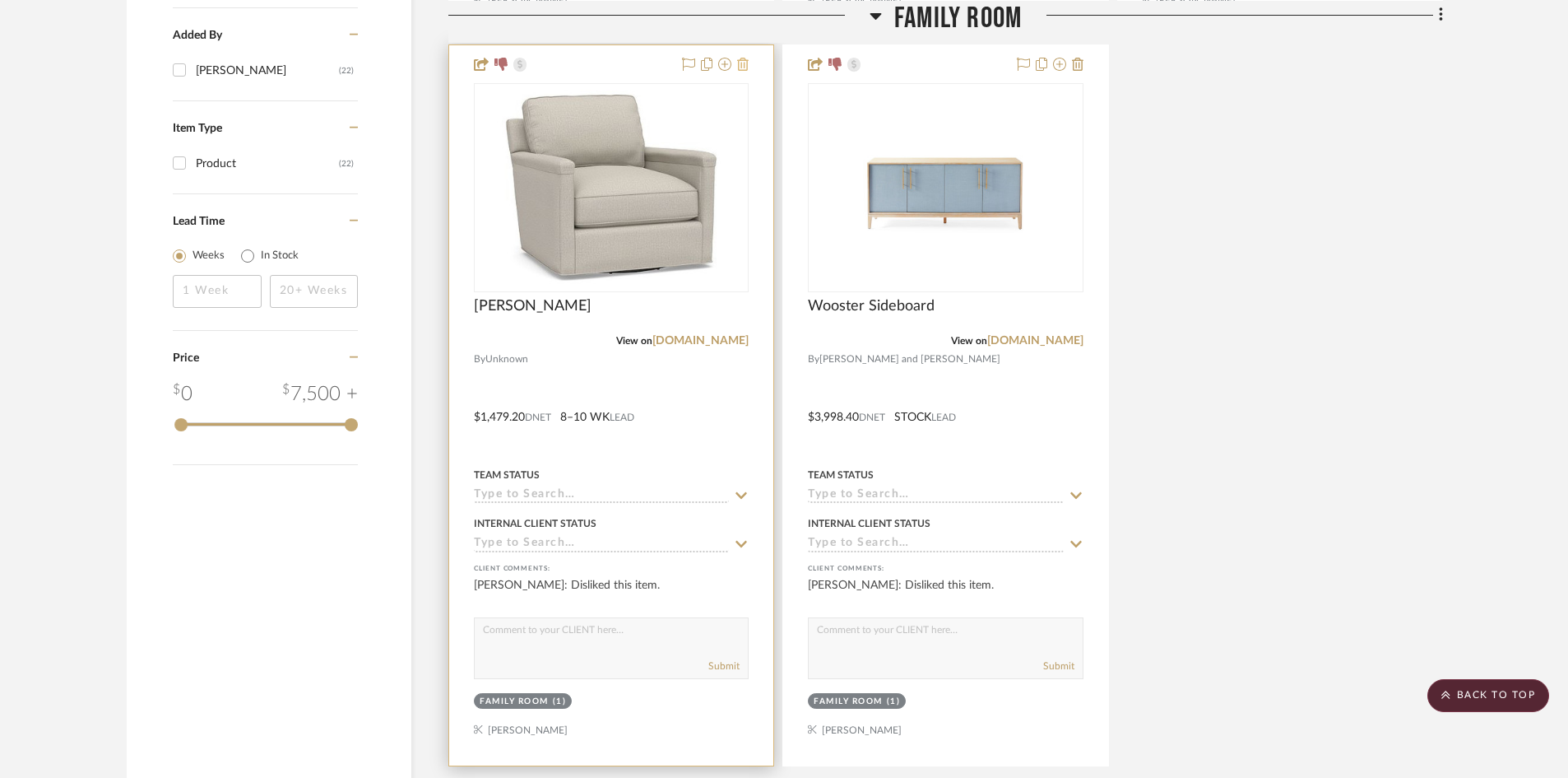
click at [740, 64] on icon at bounding box center [743, 64] width 12 height 13
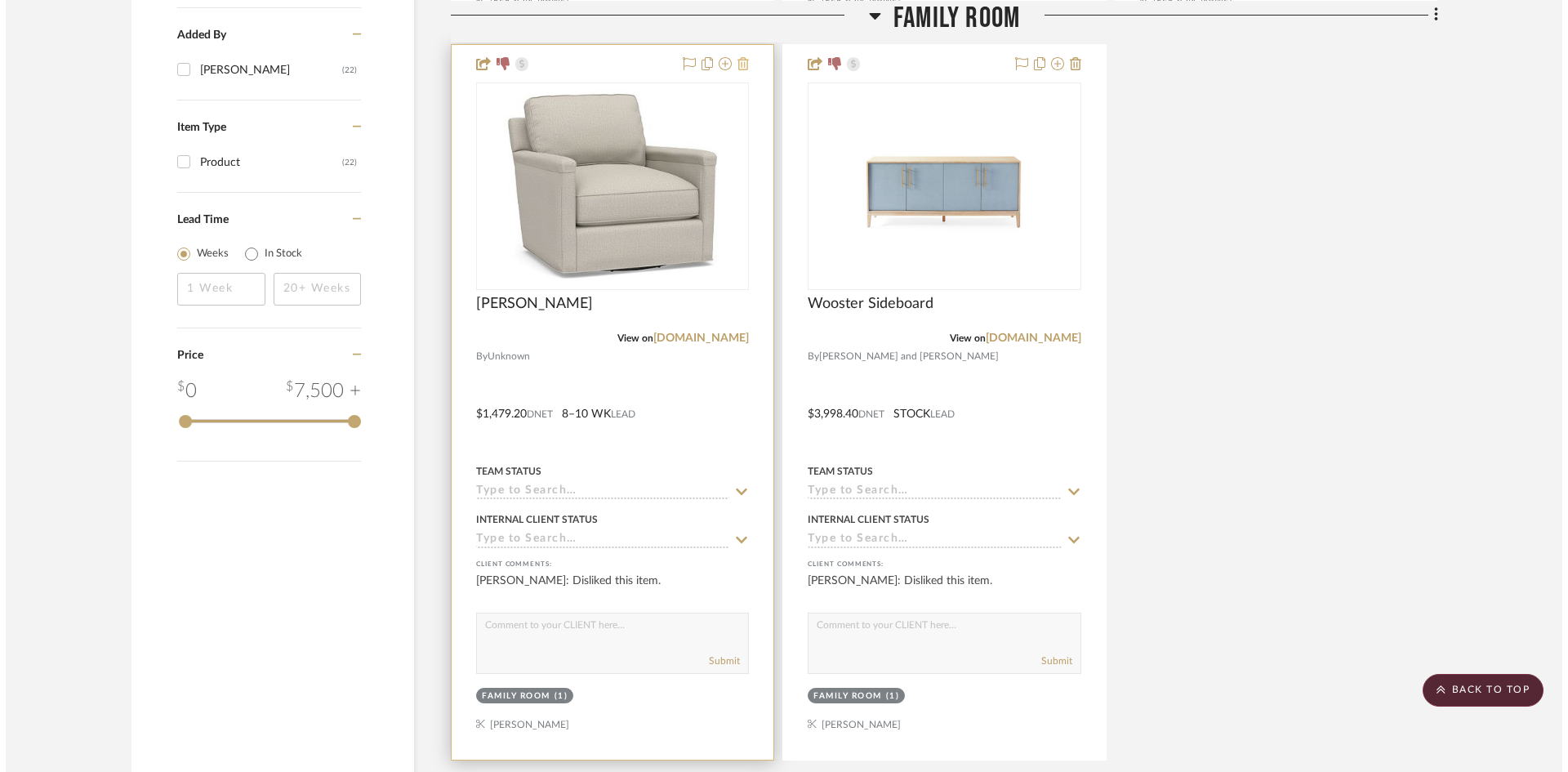
scroll to position [0, 0]
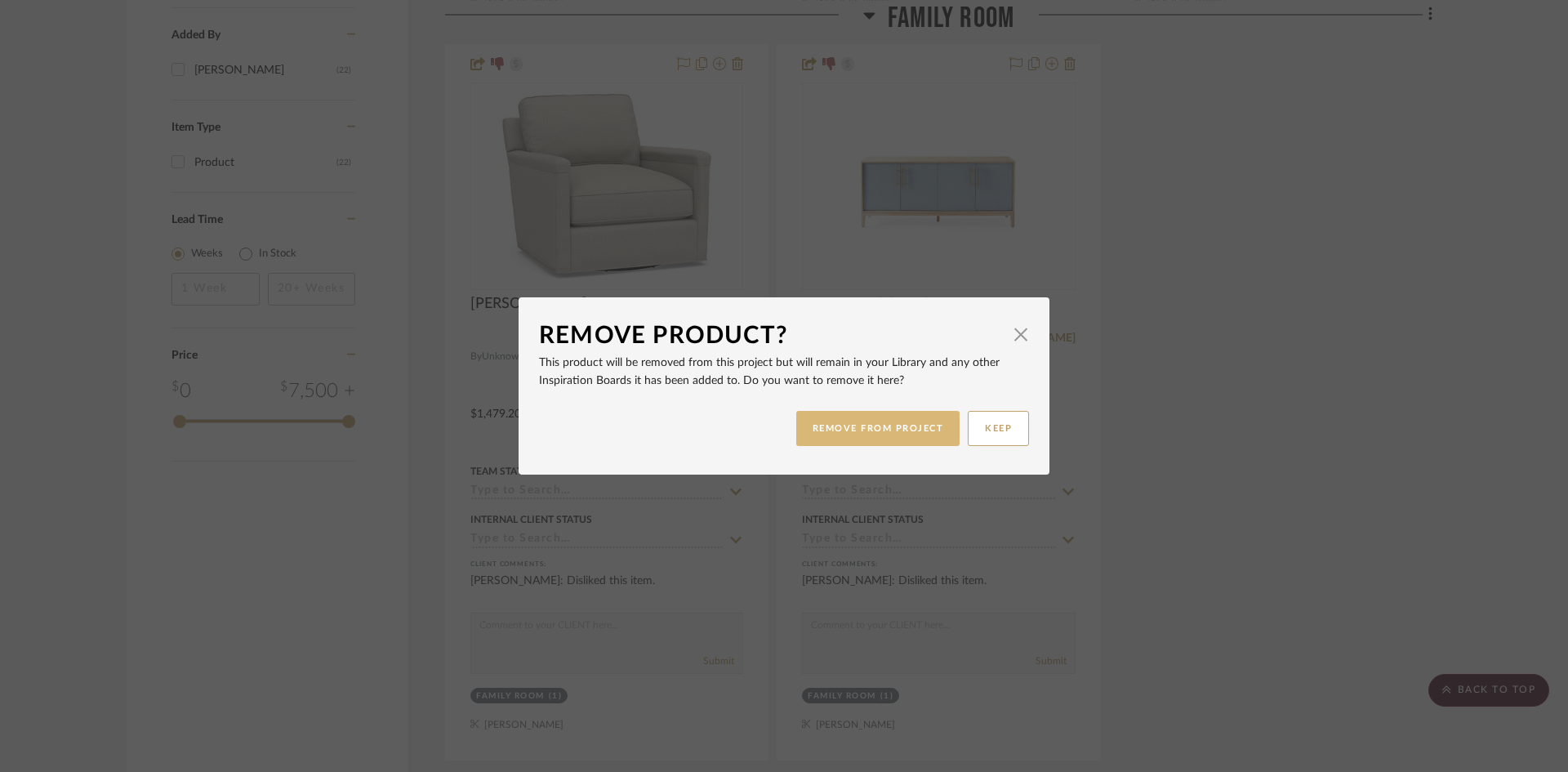
click at [913, 436] on button "REMOVE FROM PROJECT" at bounding box center [879, 428] width 165 height 35
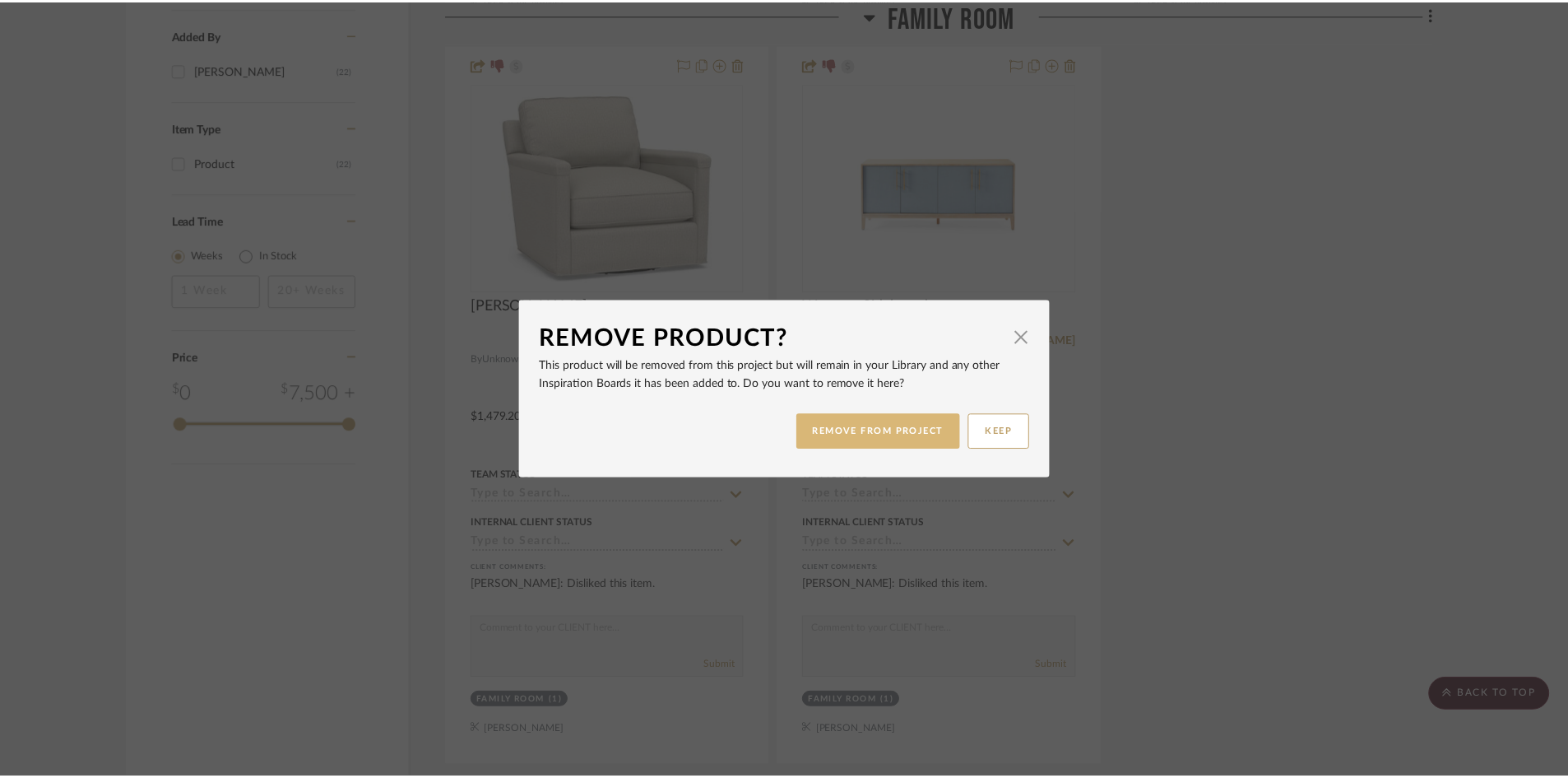
scroll to position [1893, 0]
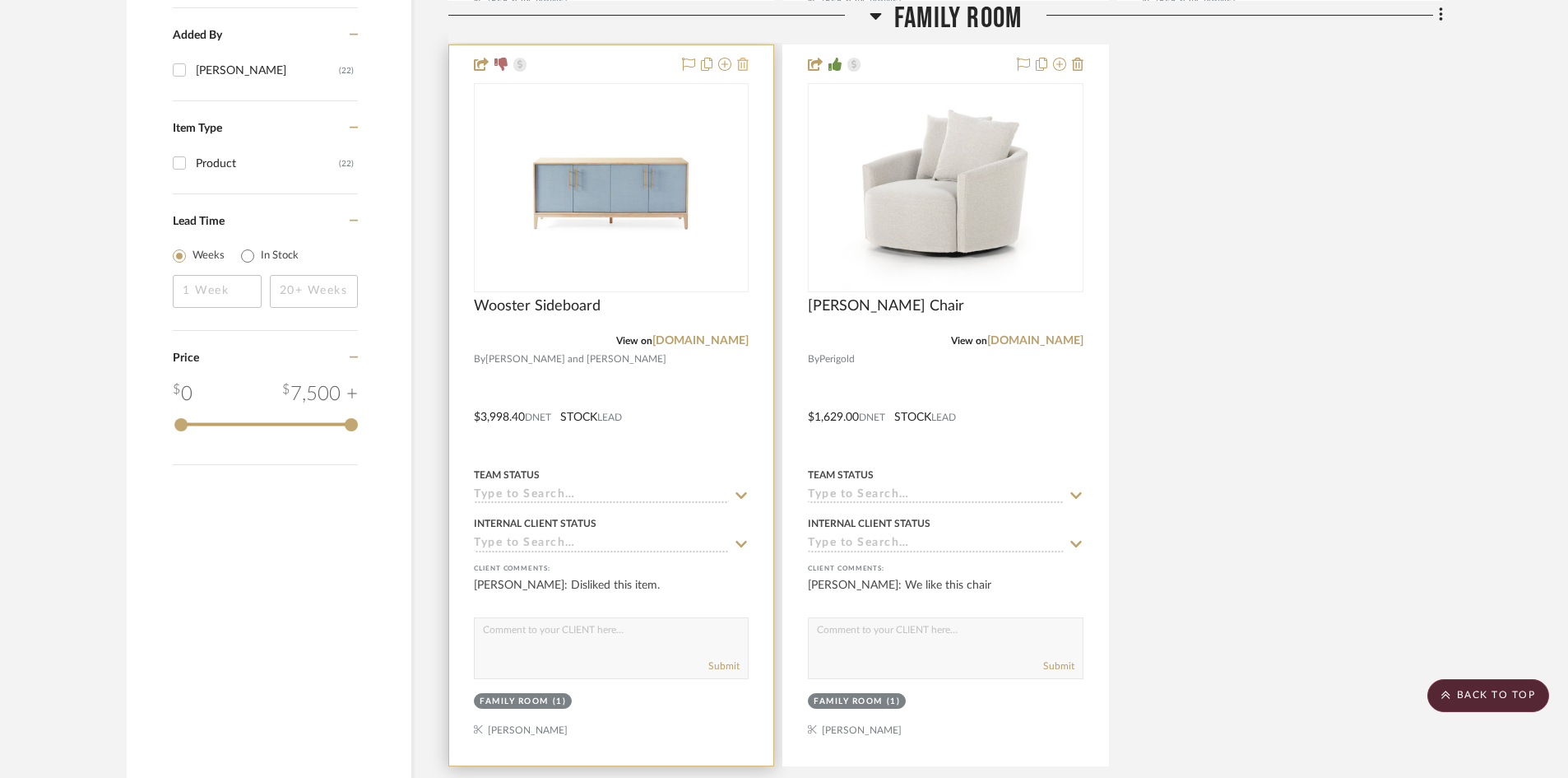
click at [737, 63] on icon at bounding box center [743, 64] width 12 height 13
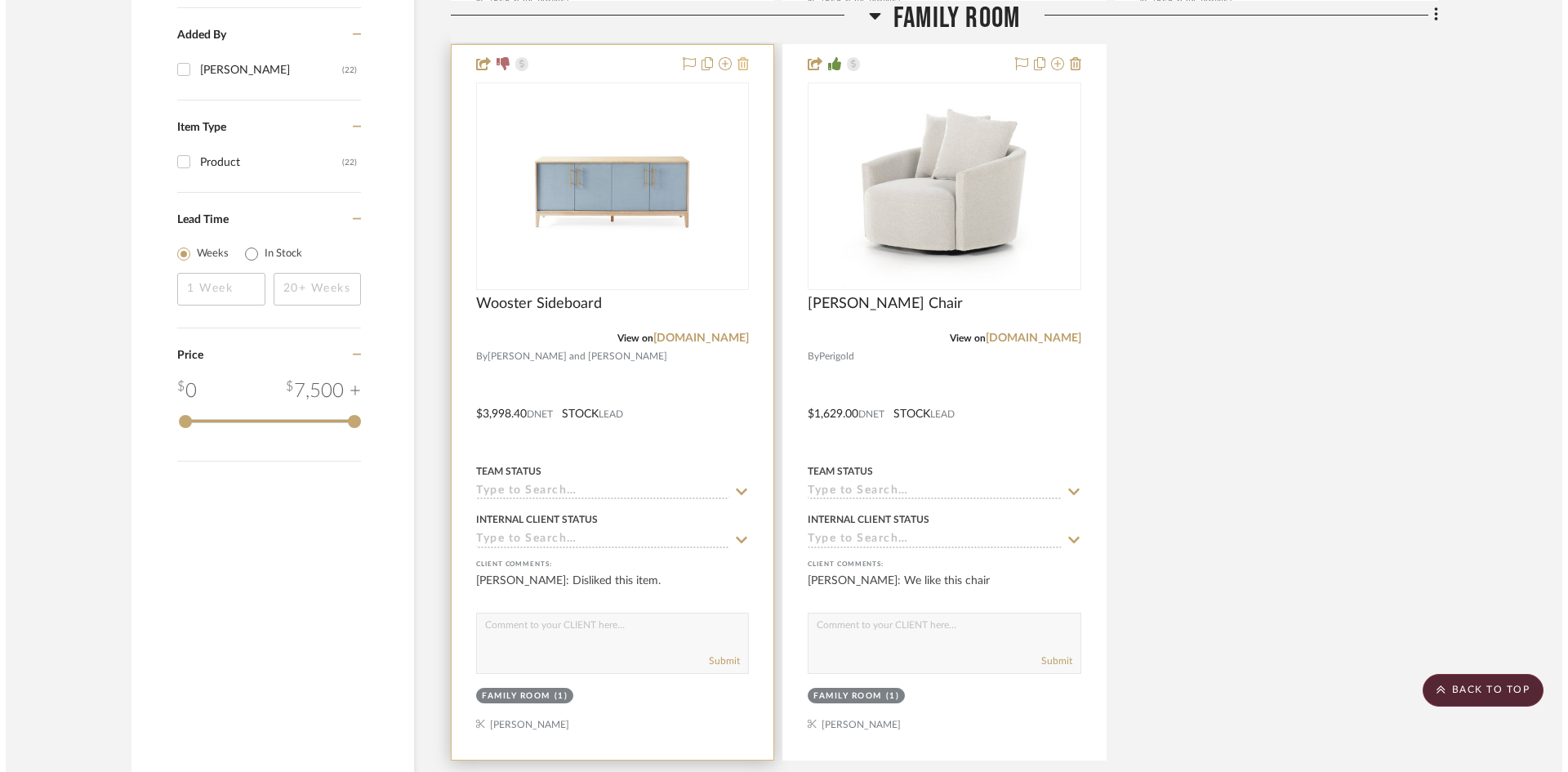
scroll to position [0, 0]
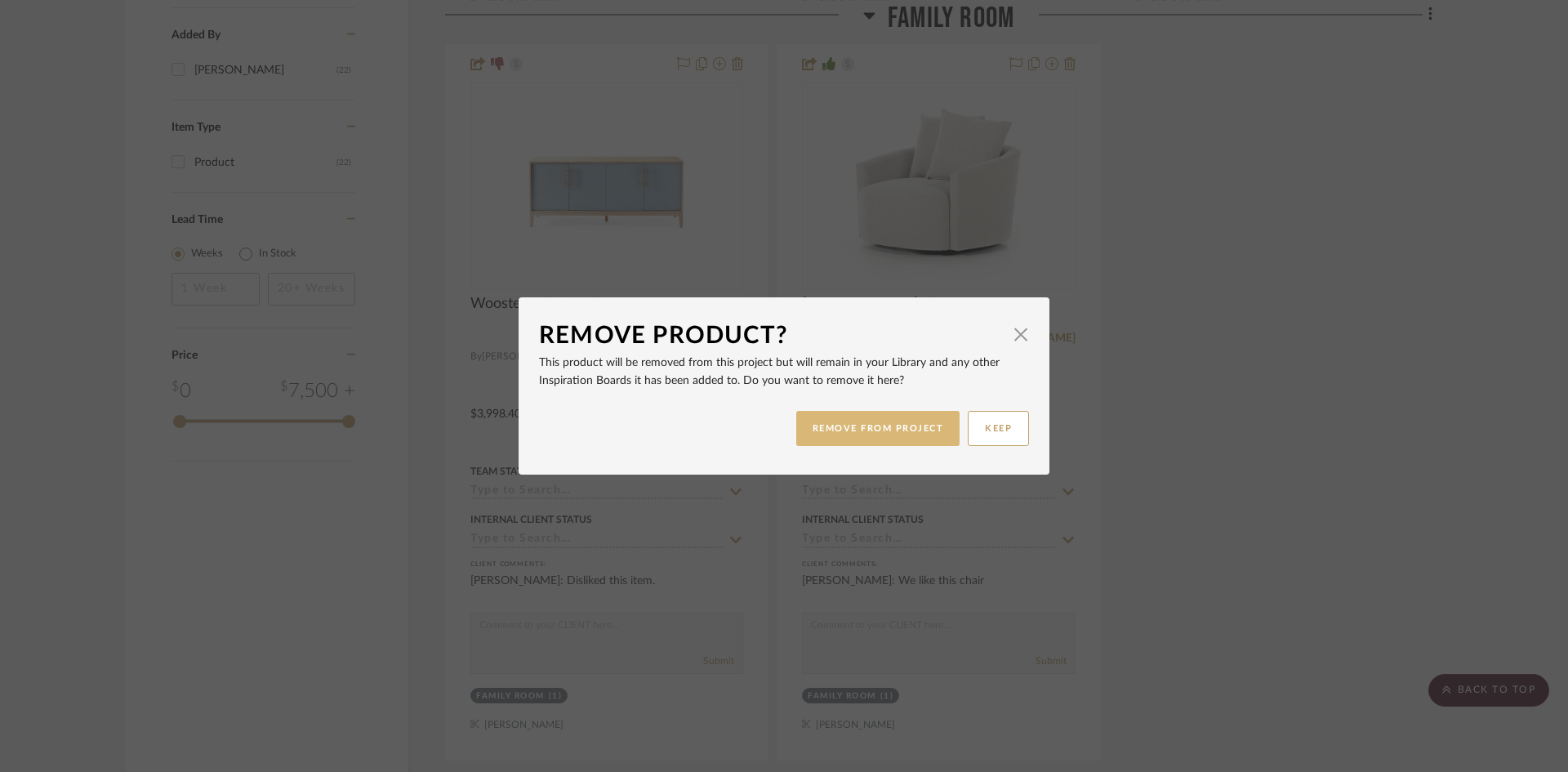
click at [881, 422] on button "REMOVE FROM PROJECT" at bounding box center [879, 428] width 165 height 35
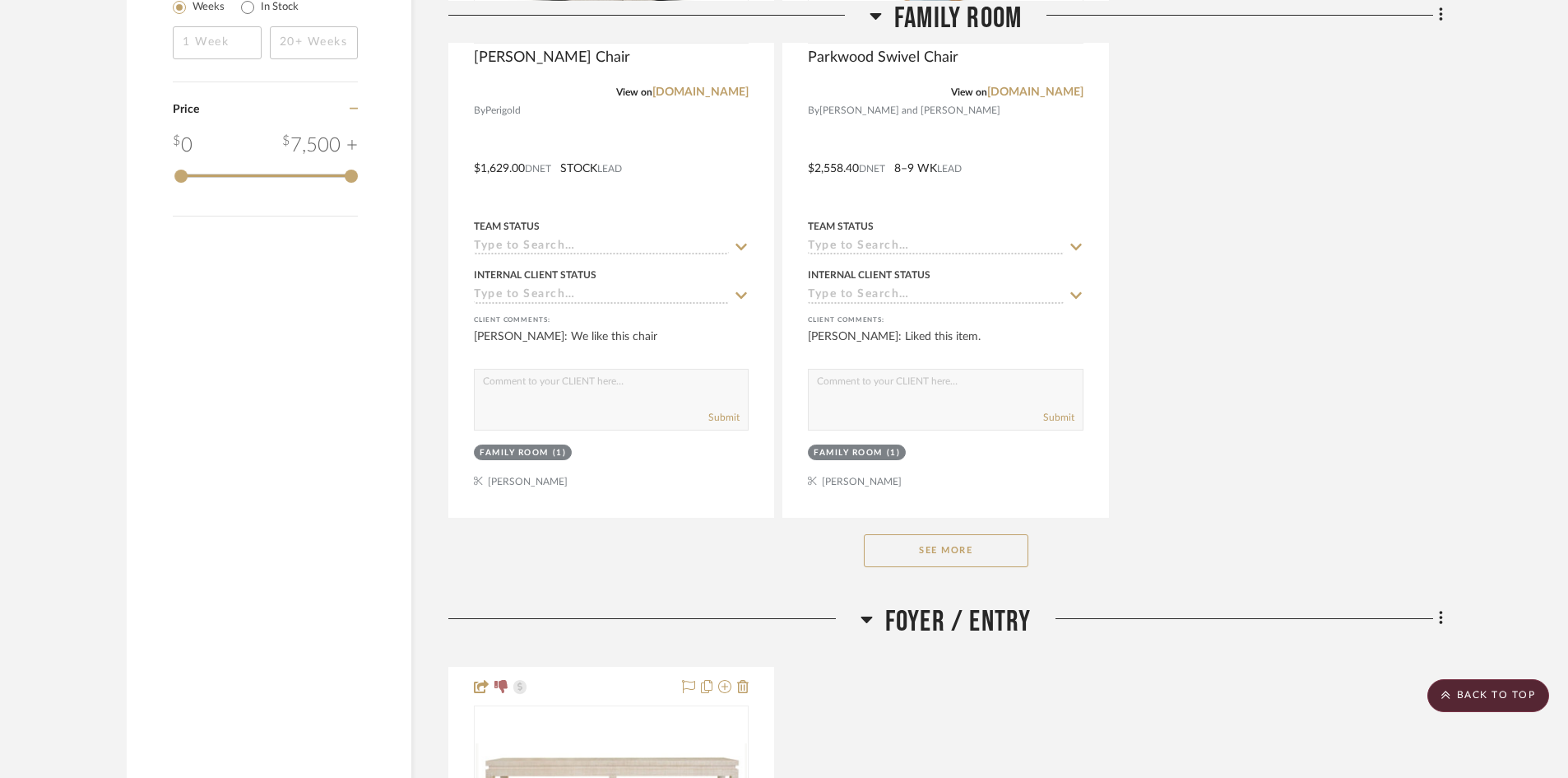
scroll to position [2140, 0]
click at [983, 563] on button "See More" at bounding box center [946, 553] width 165 height 33
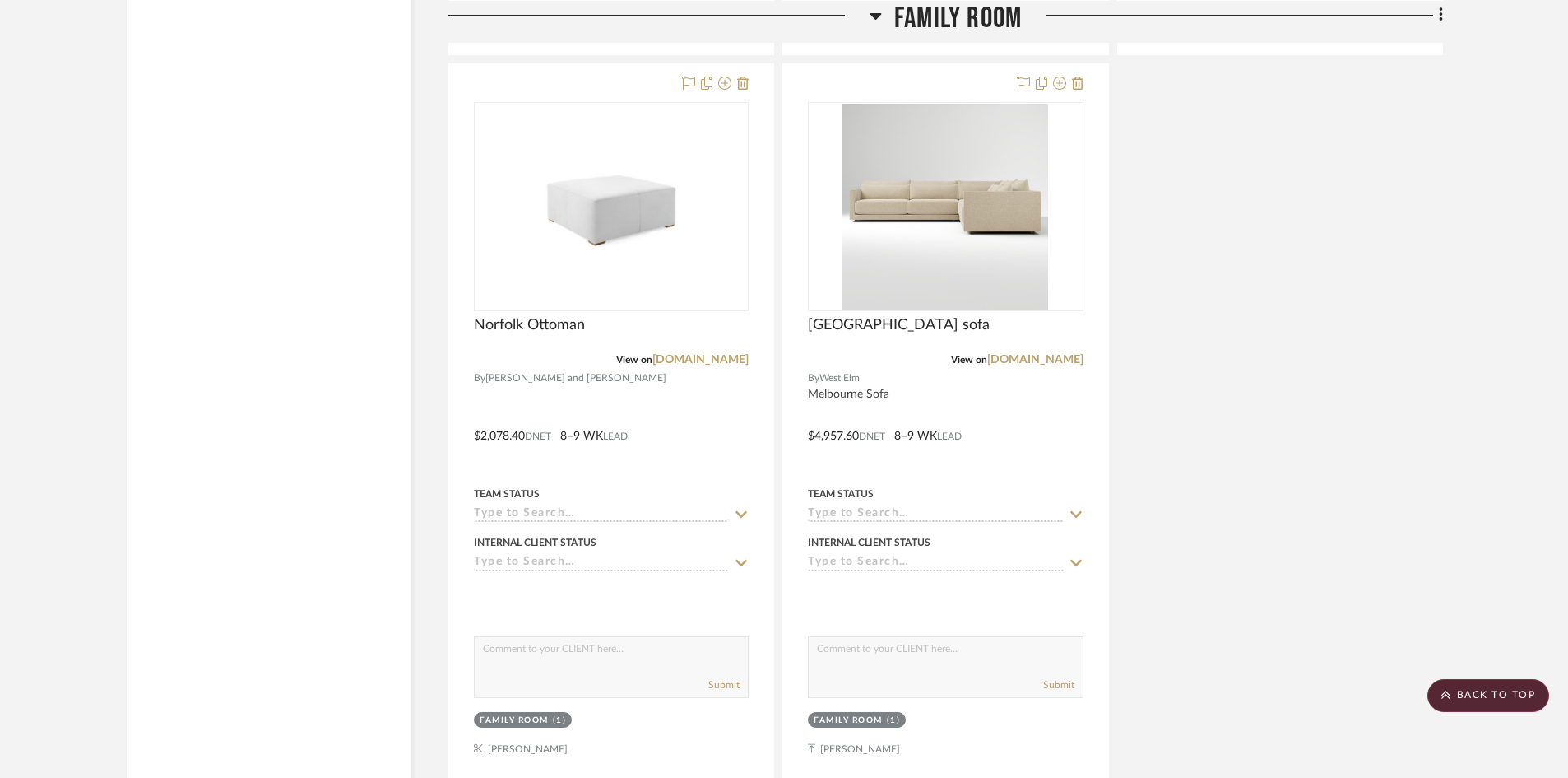
scroll to position [2634, 0]
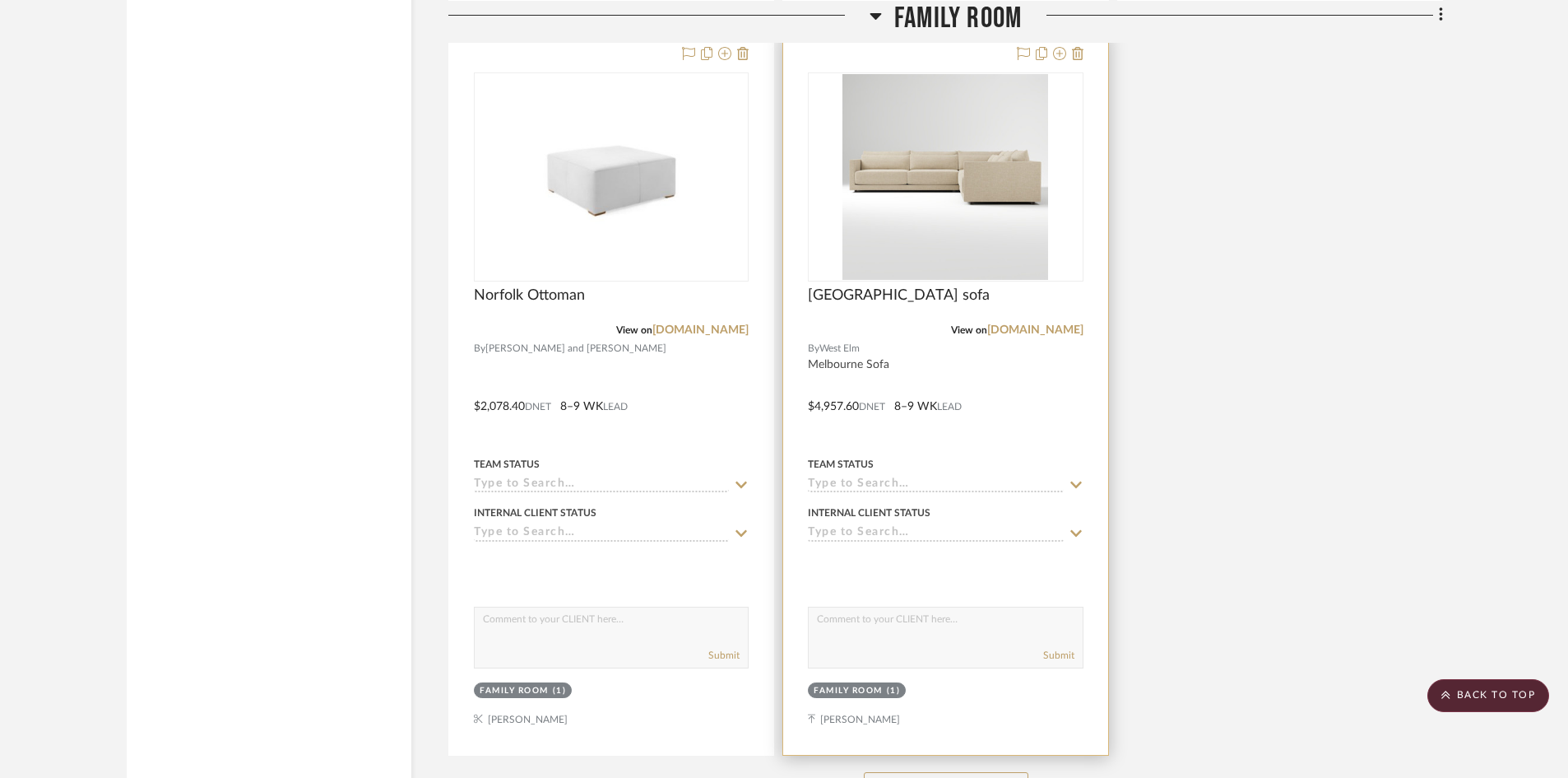
click at [862, 596] on div at bounding box center [945, 395] width 324 height 720
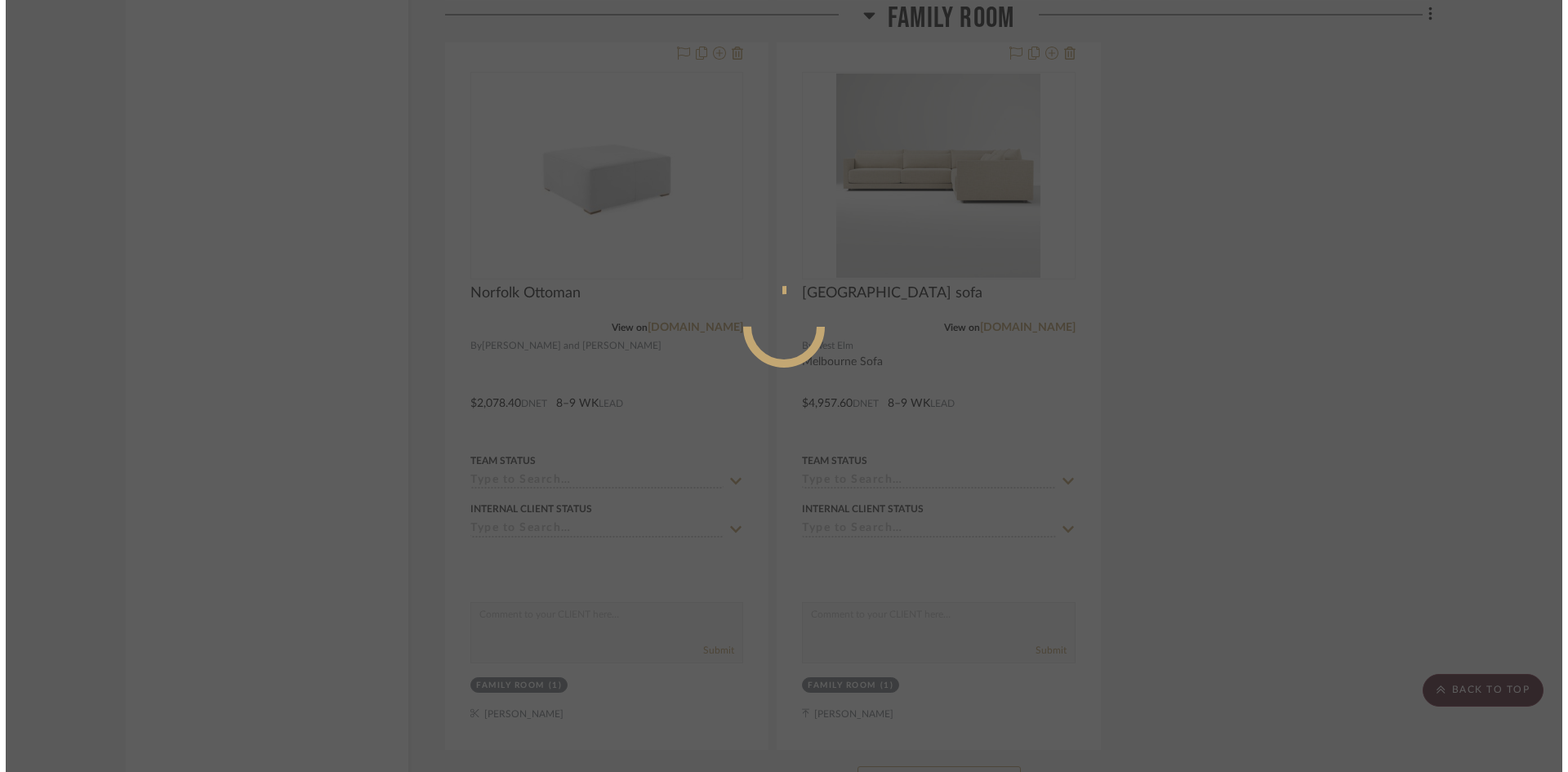
scroll to position [0, 0]
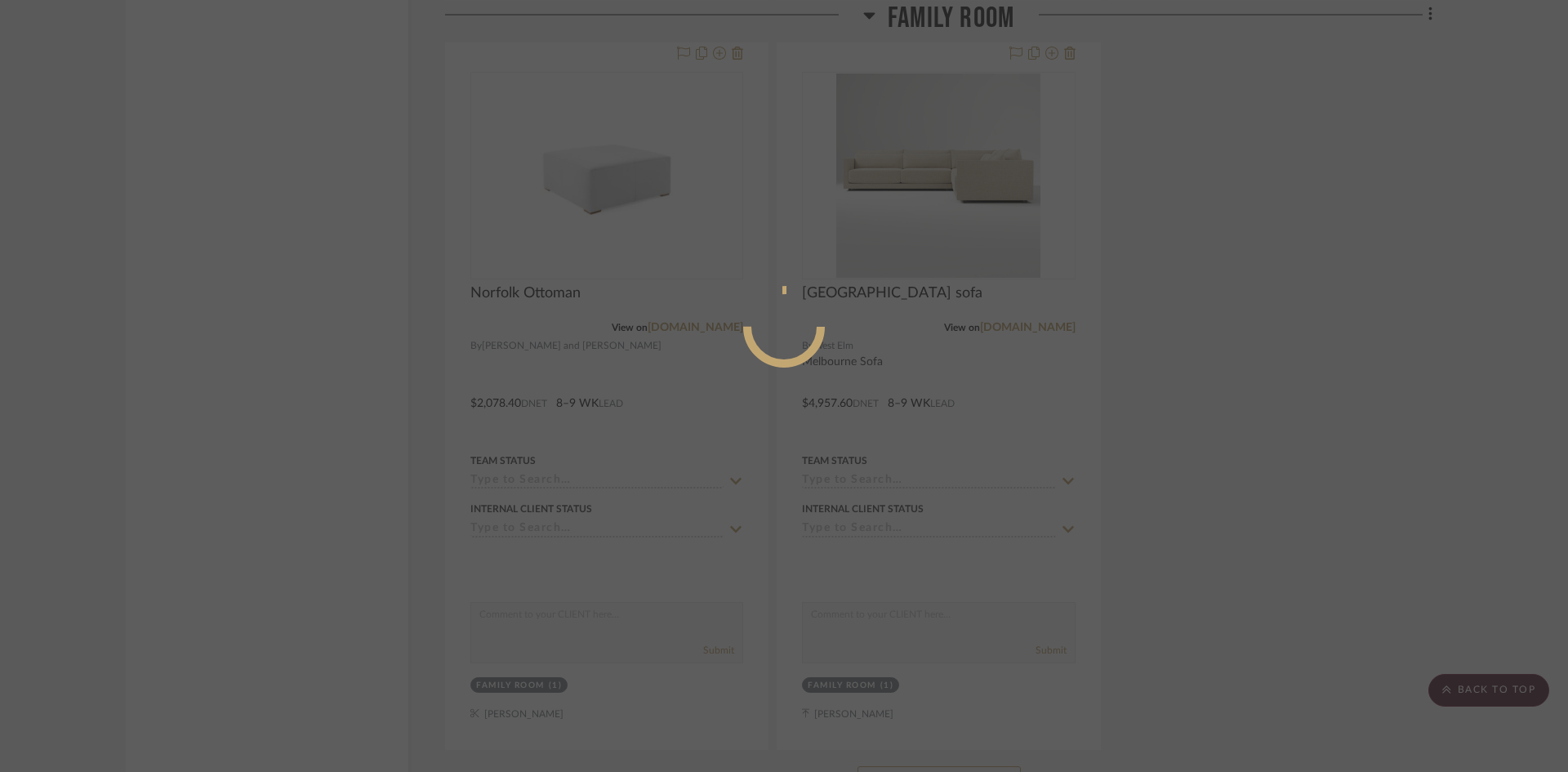
click at [850, 609] on mat-dialog-content at bounding box center [783, 392] width 245 height 703
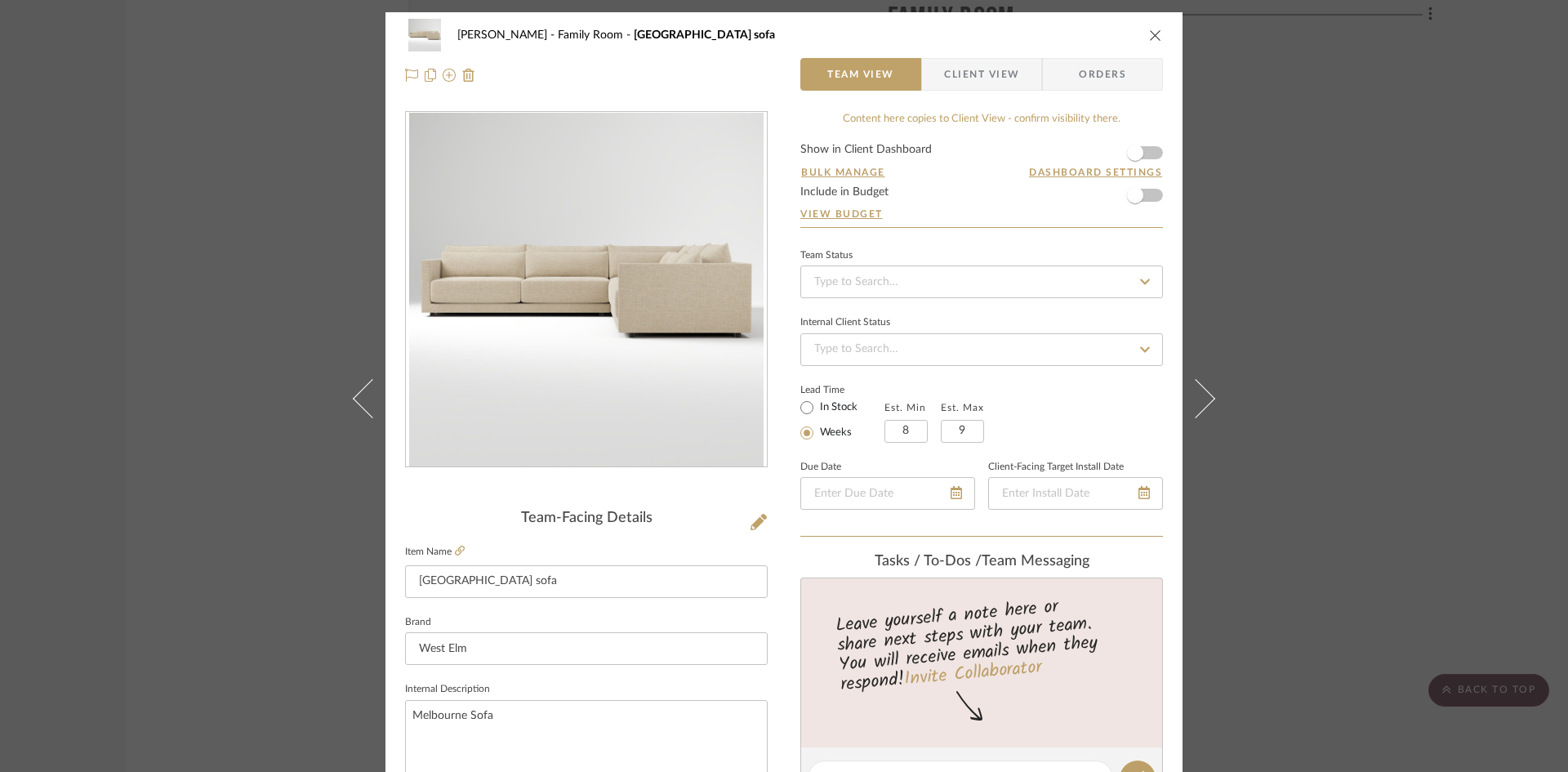
click at [1141, 36] on div "McCormick Family Room West Elm Melbourne sofa" at bounding box center [783, 35] width 758 height 33
click at [1151, 32] on icon "close" at bounding box center [1156, 35] width 13 height 13
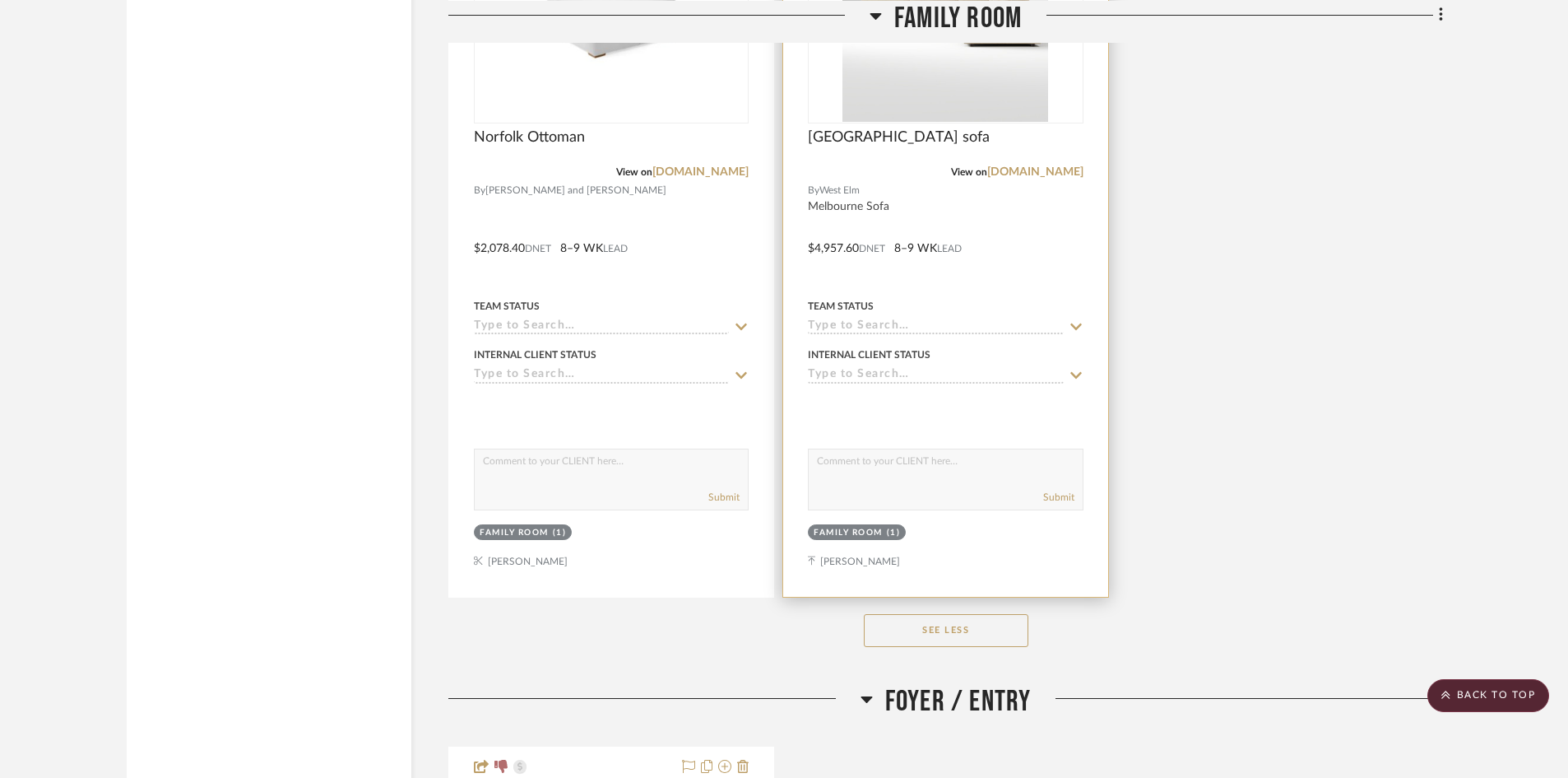
scroll to position [2798, 0]
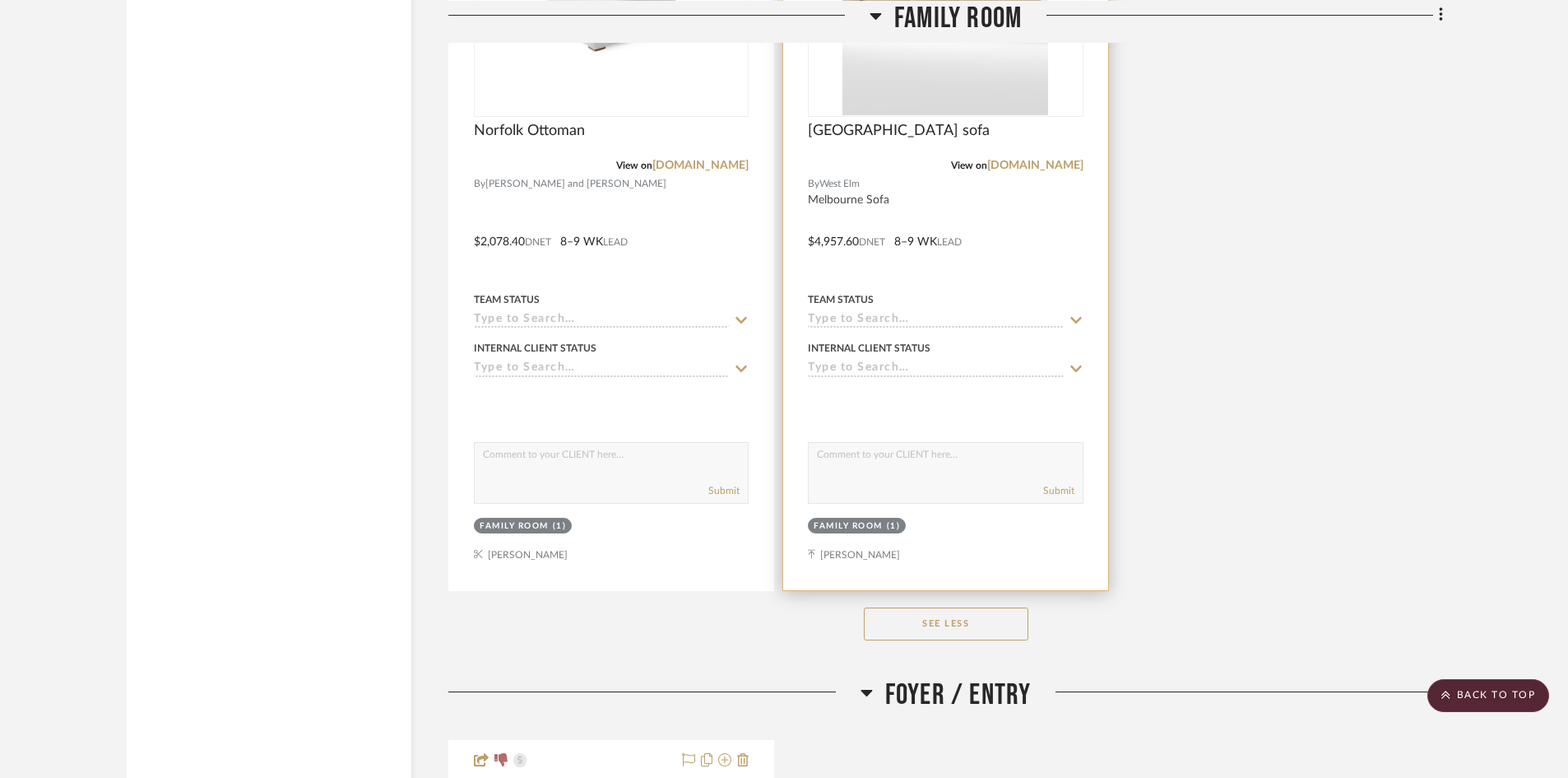
click at [889, 468] on textarea at bounding box center [945, 458] width 273 height 31
type textarea "This is available to sit in as well at the West Elm near Dadeland."
click at [1043, 493] on button "Submit" at bounding box center [1059, 490] width 31 height 15
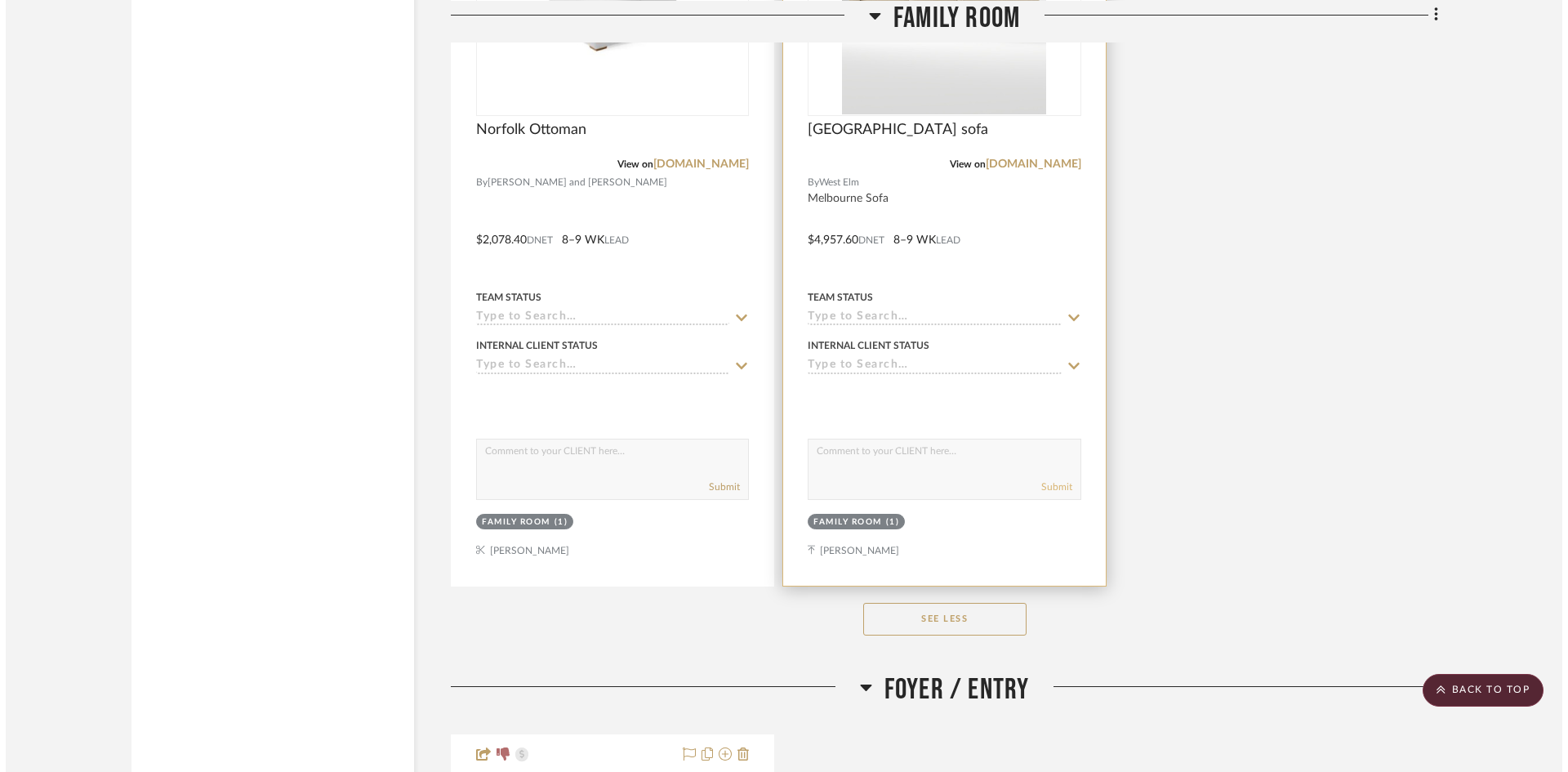
scroll to position [0, 0]
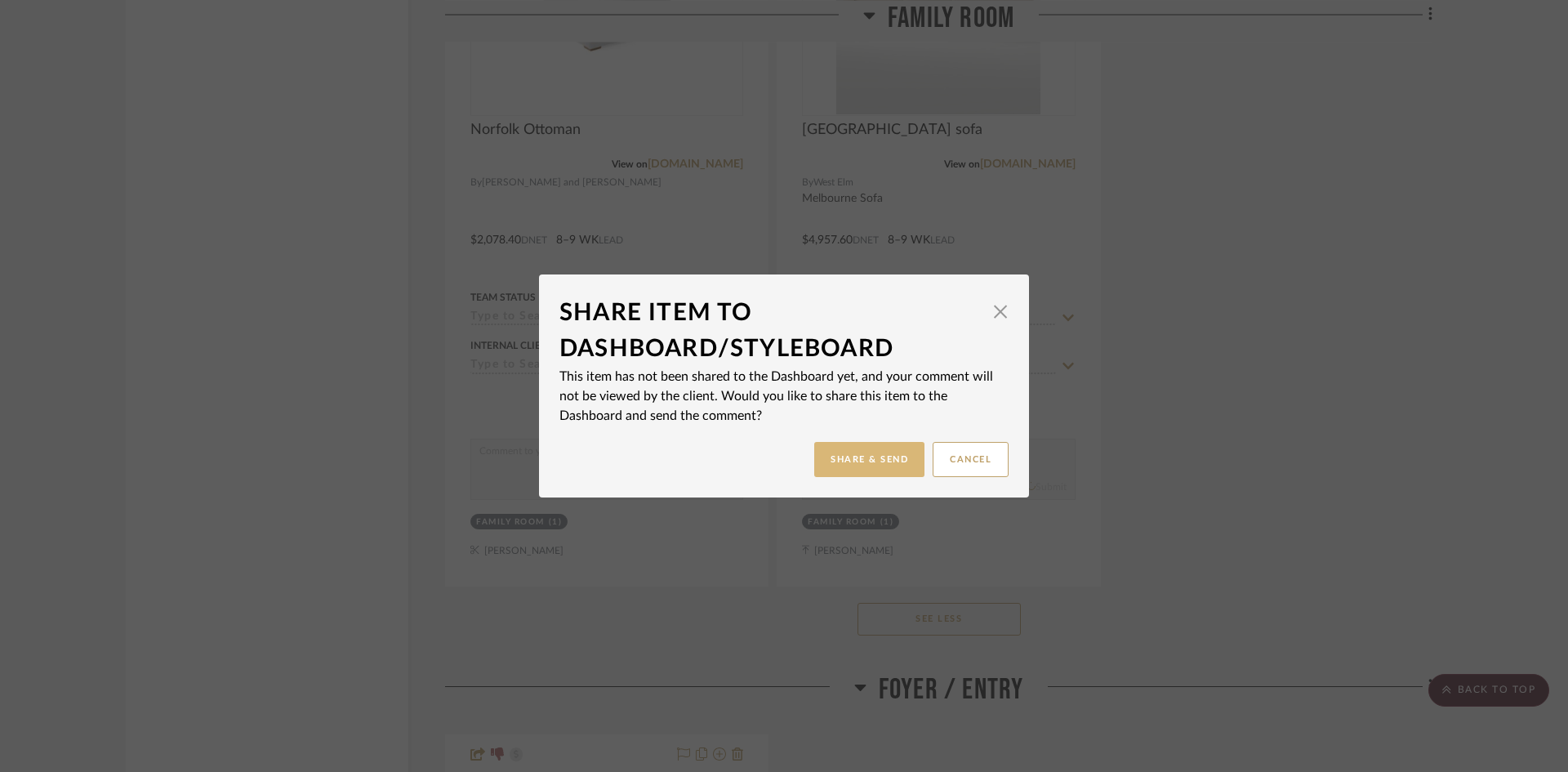
click at [844, 468] on button "Share & Send" at bounding box center [869, 459] width 110 height 35
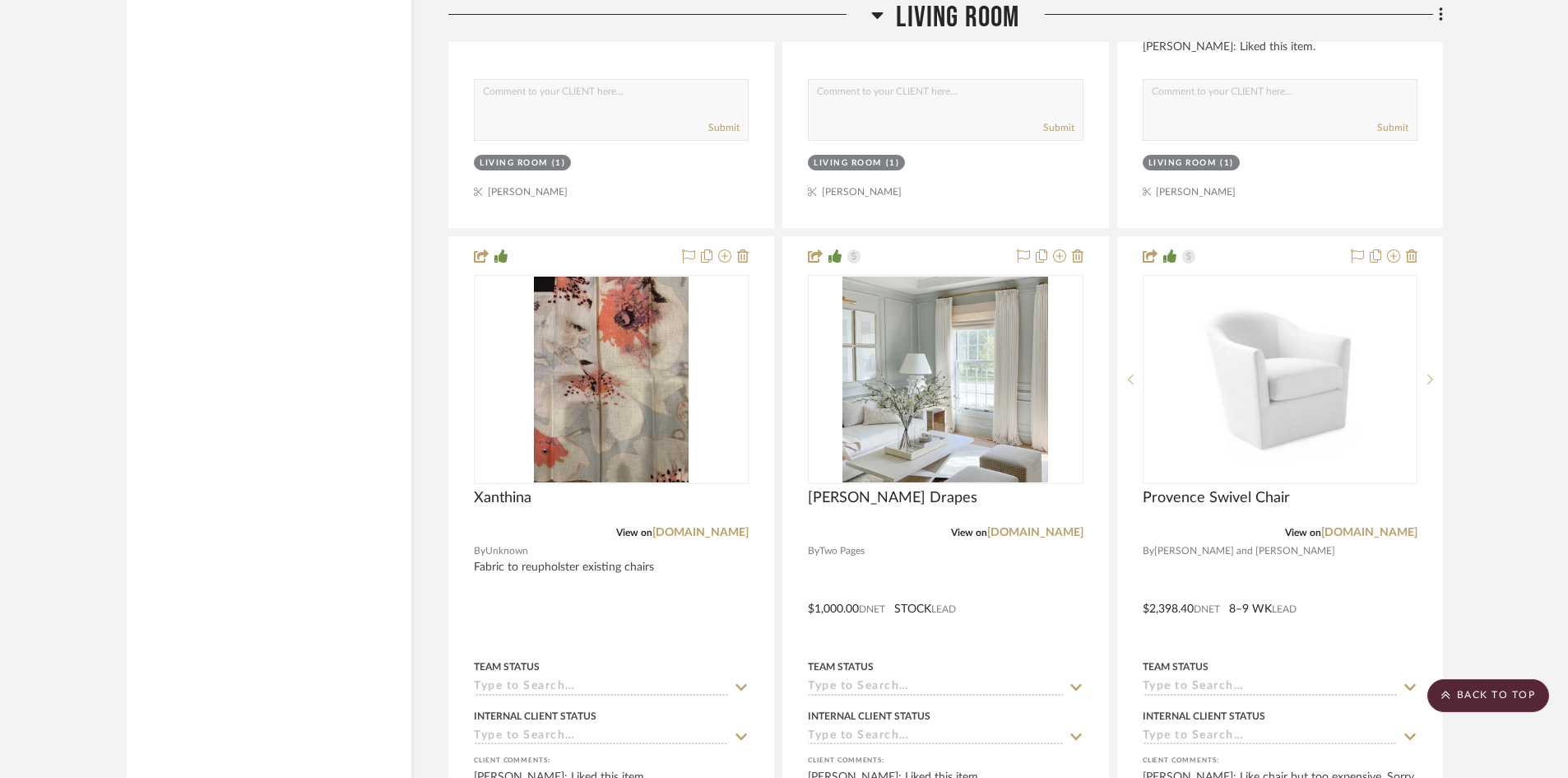
scroll to position [4856, 0]
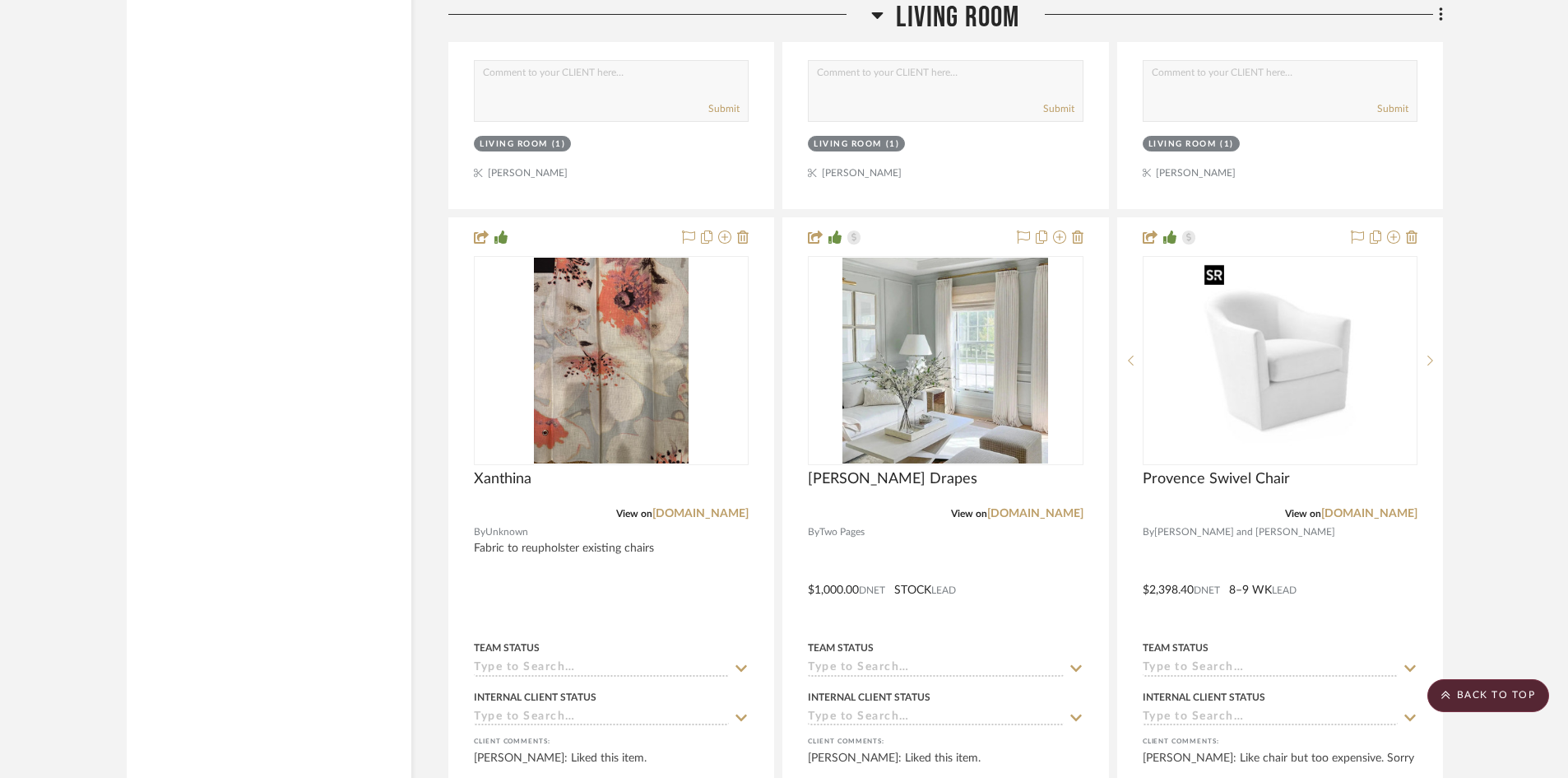
drag, startPoint x: 1298, startPoint y: 367, endPoint x: 1543, endPoint y: 194, distance: 299.9
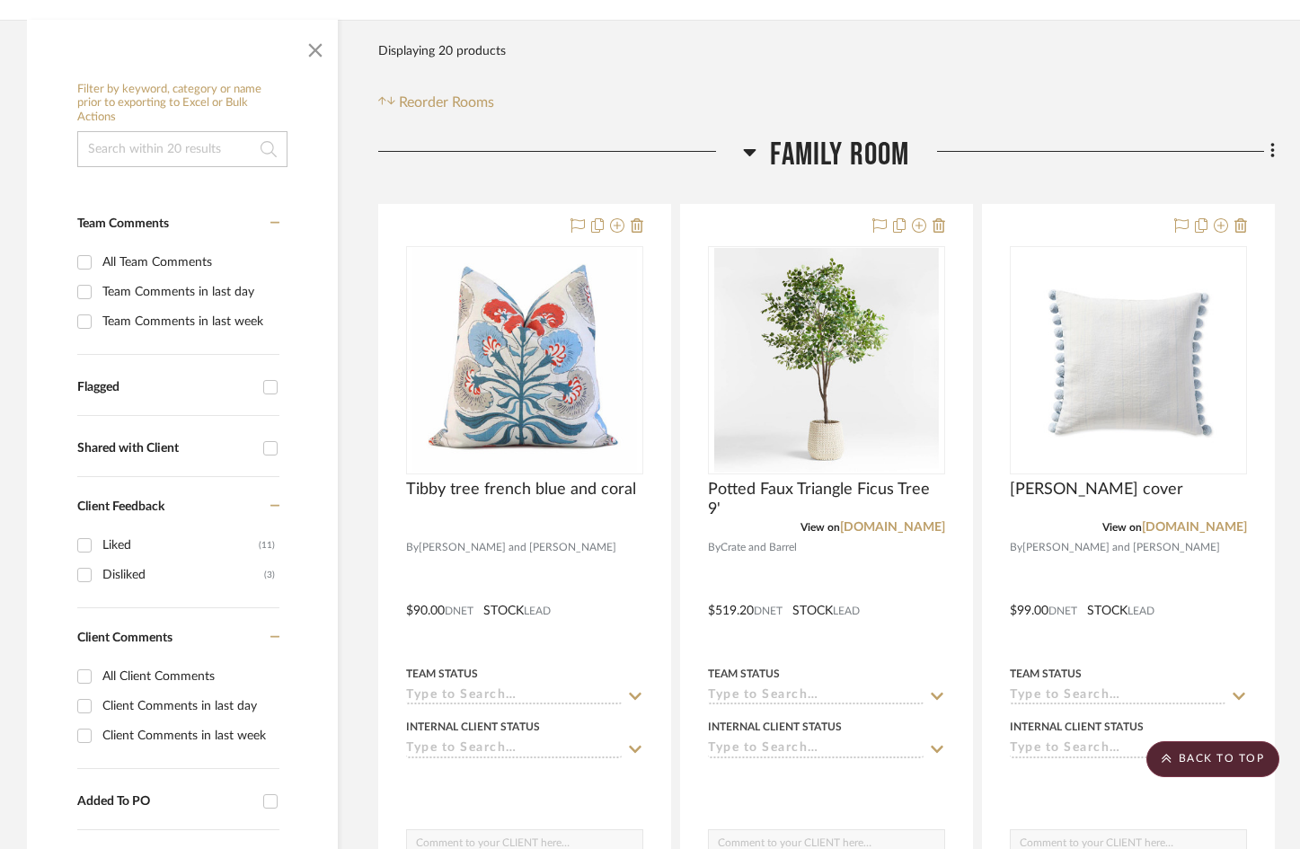
scroll to position [90, 0]
